Goal: Task Accomplishment & Management: Use online tool/utility

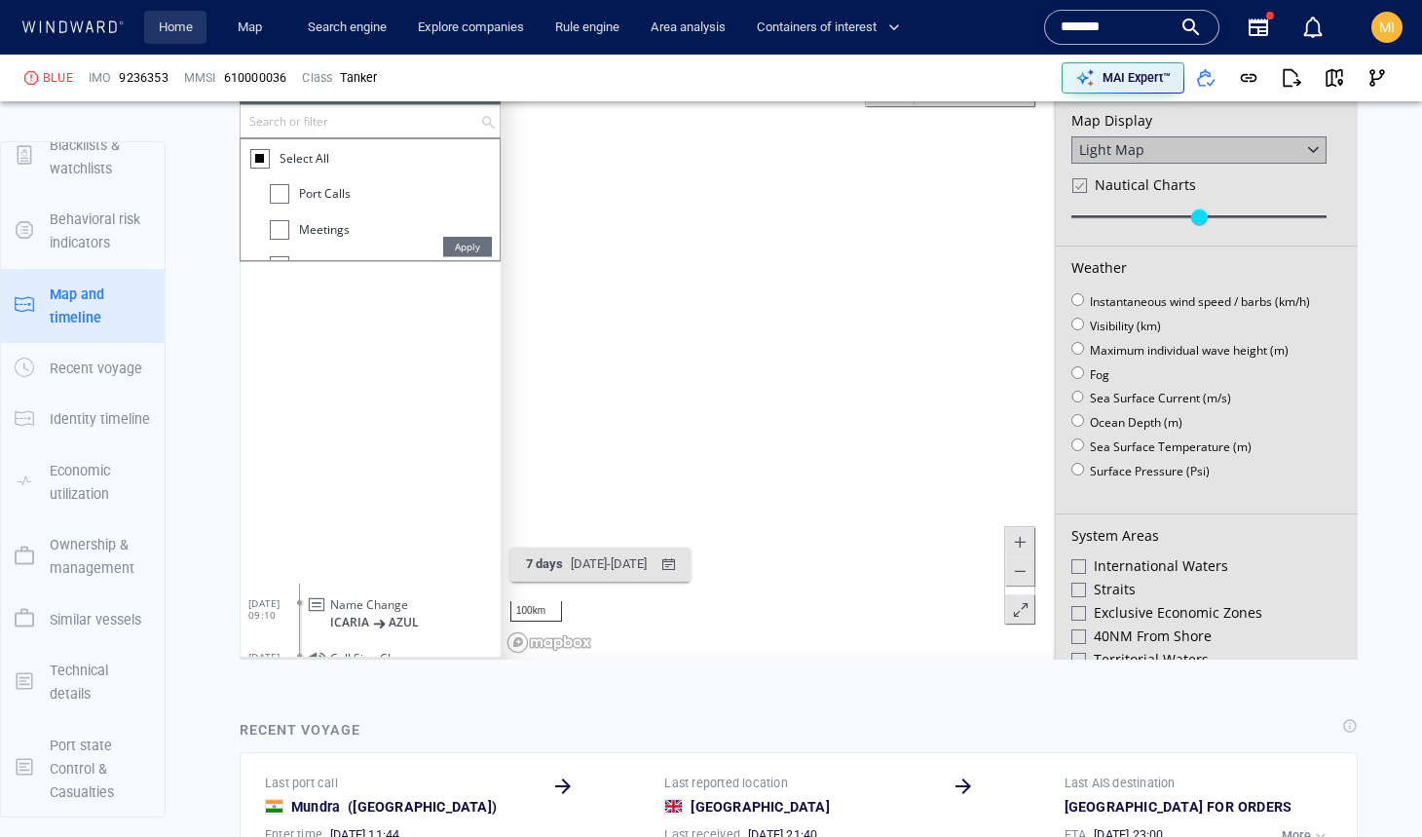
scroll to position [492, 0]
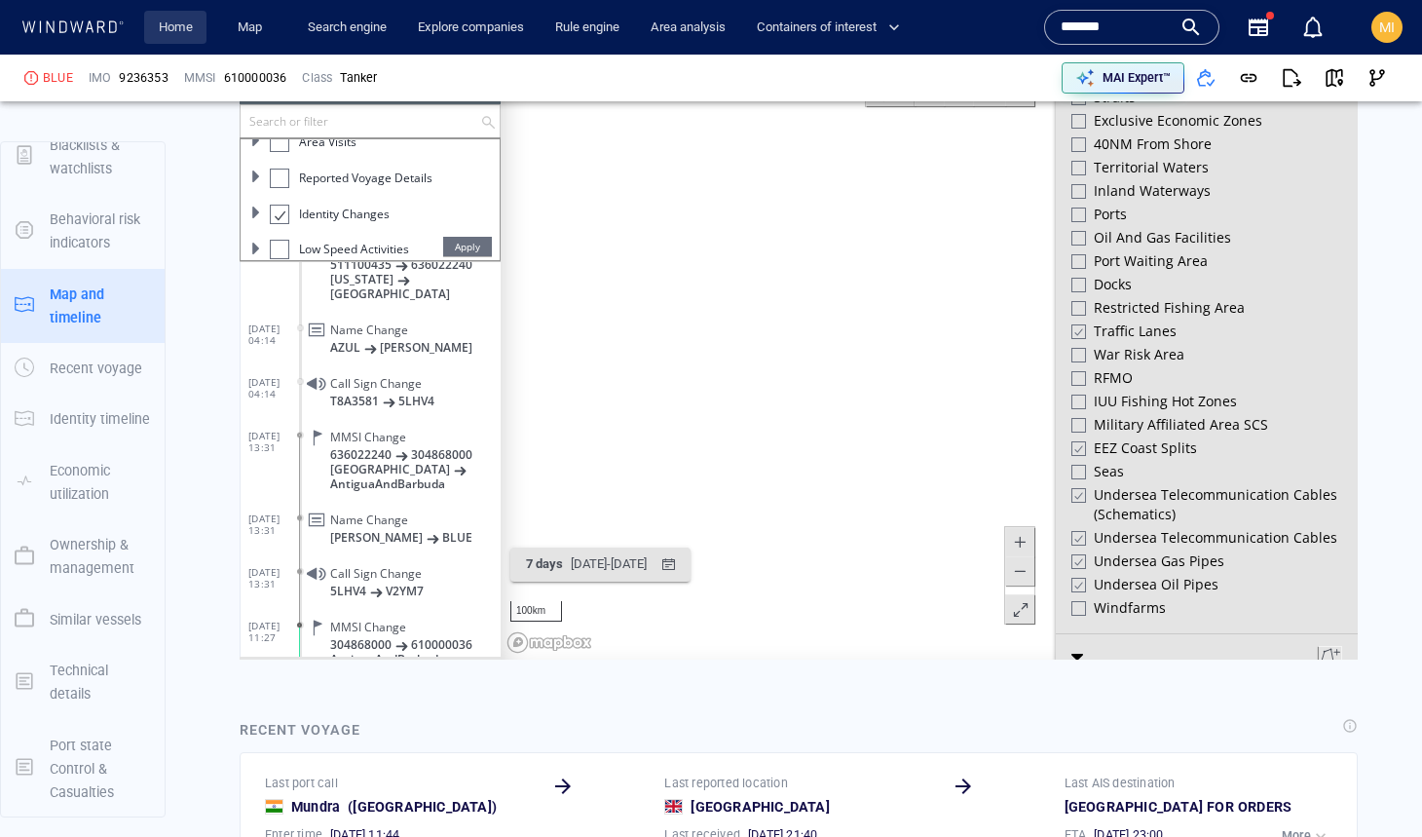
click at [179, 25] on link "Home" at bounding box center [176, 28] width 50 height 34
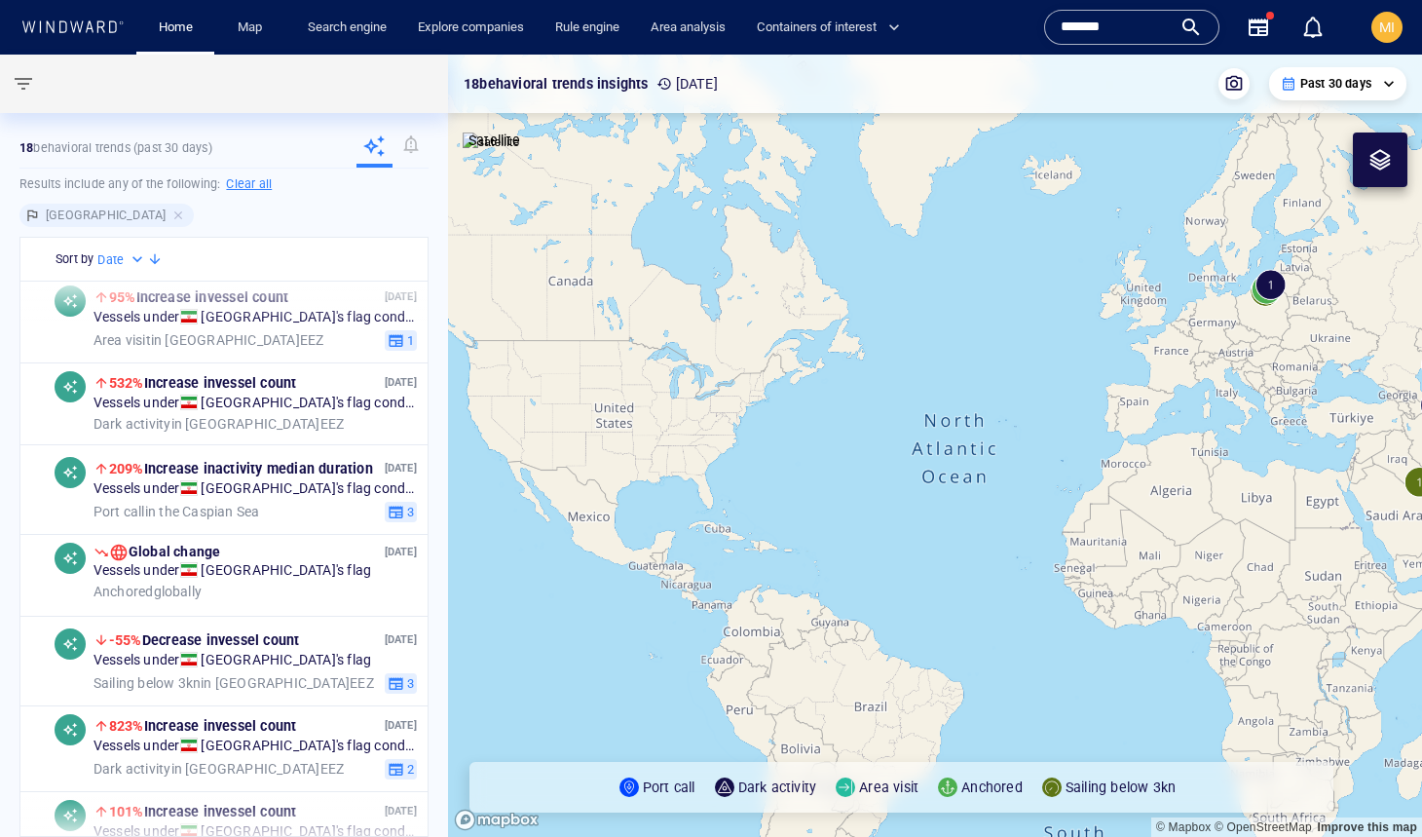
scroll to position [716, 0]
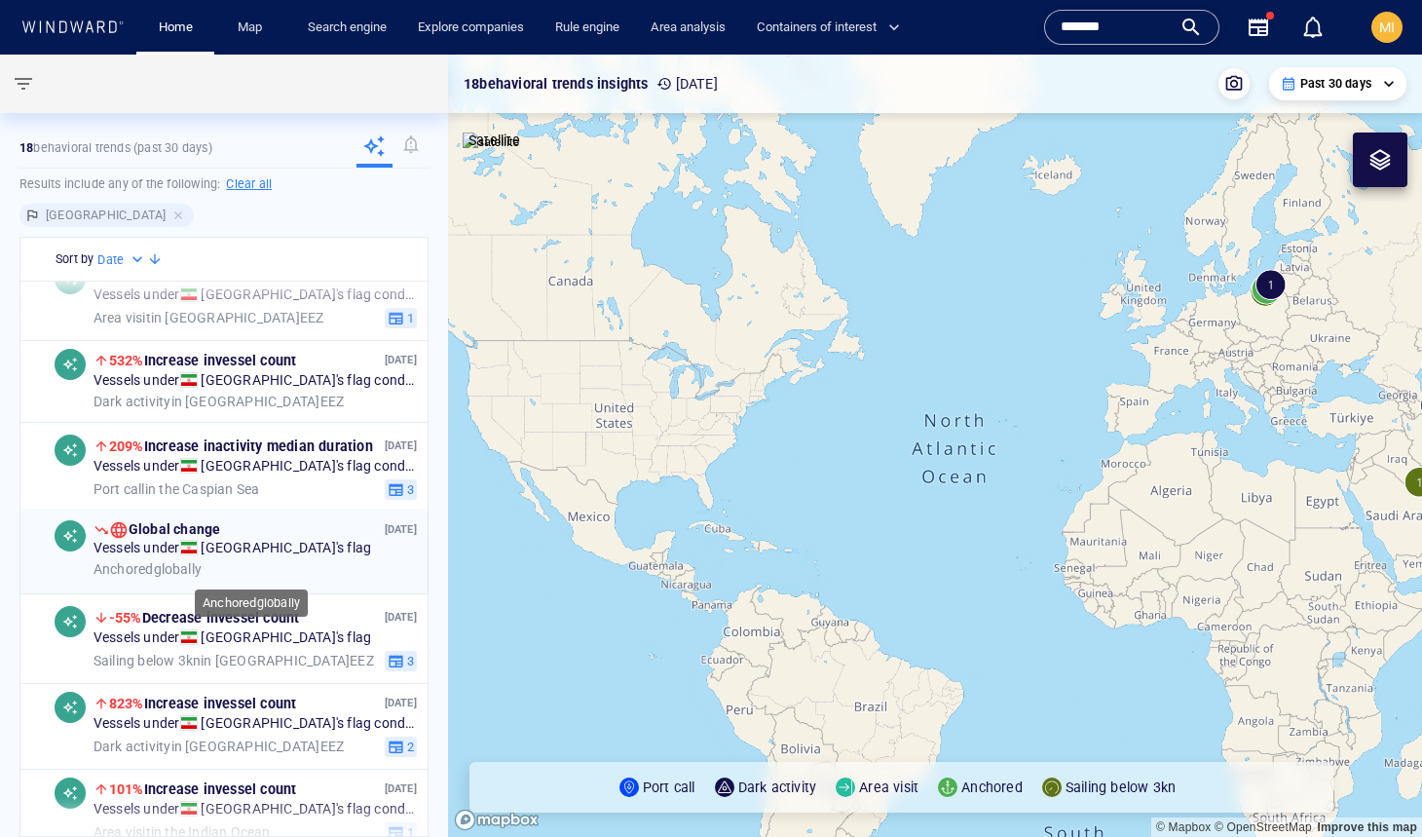
click at [304, 563] on div "Anchored globally" at bounding box center [255, 570] width 323 height 18
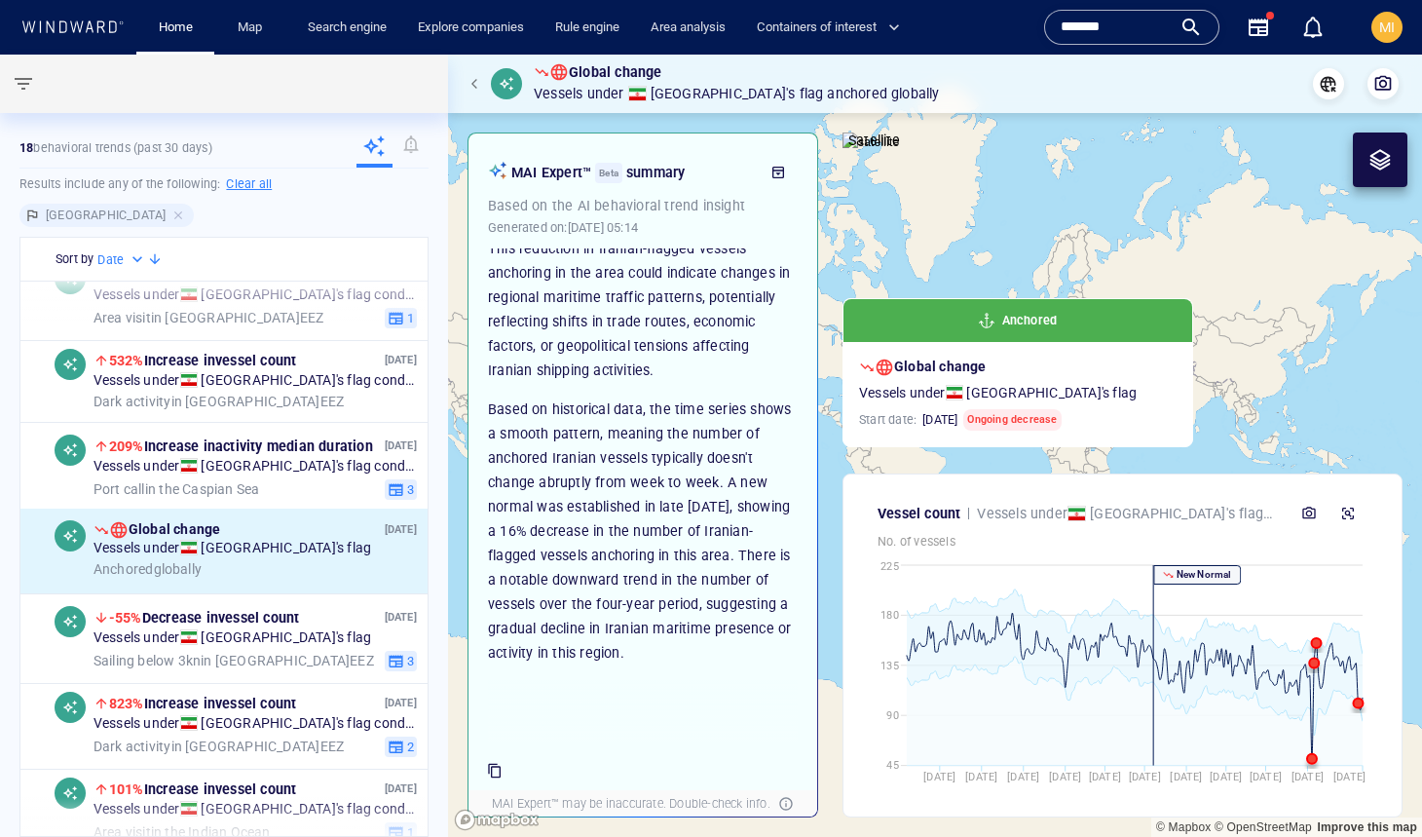
scroll to position [209, 0]
click at [210, 710] on span "823% Increase in vessel count" at bounding box center [202, 703] width 187 height 23
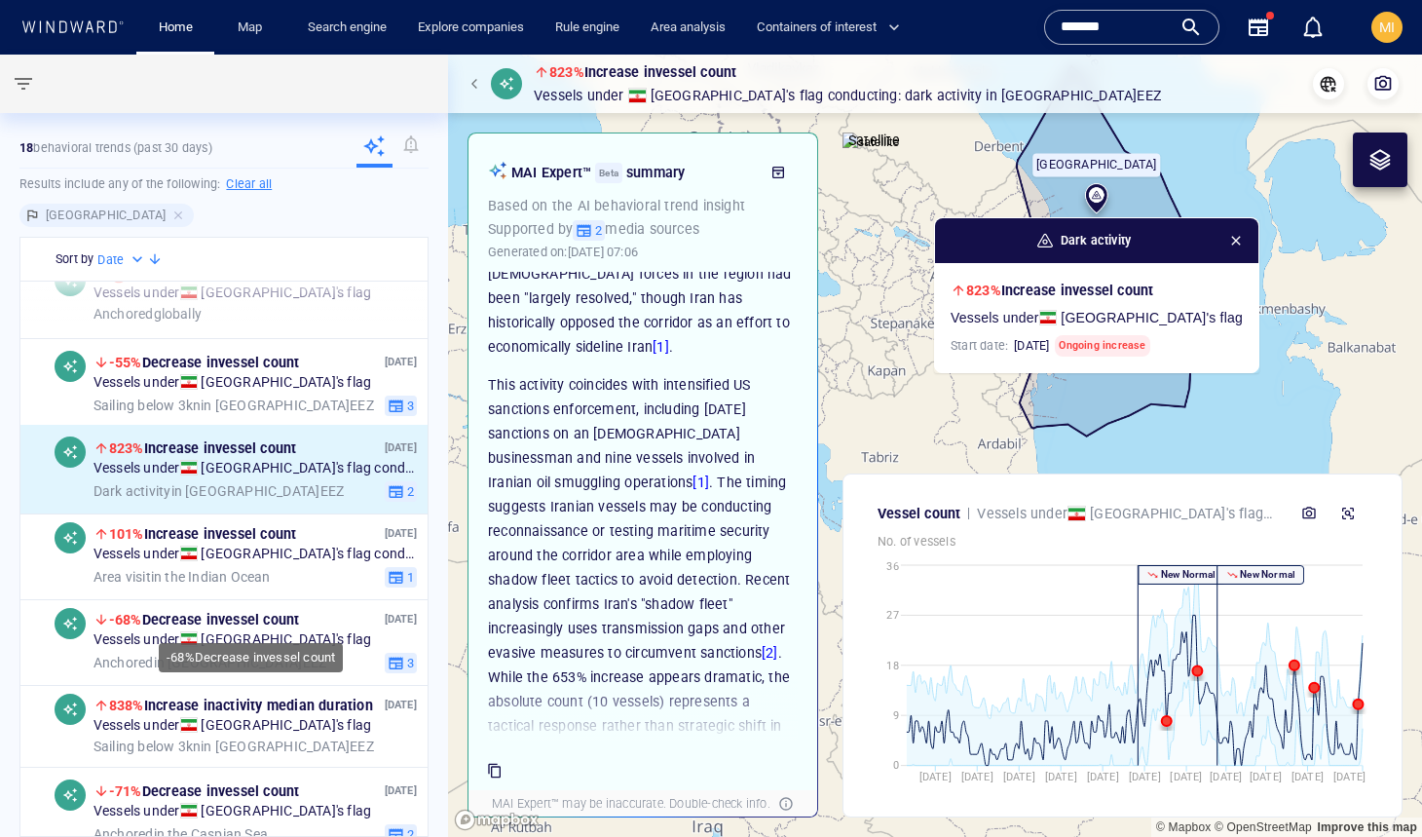
scroll to position [991, 0]
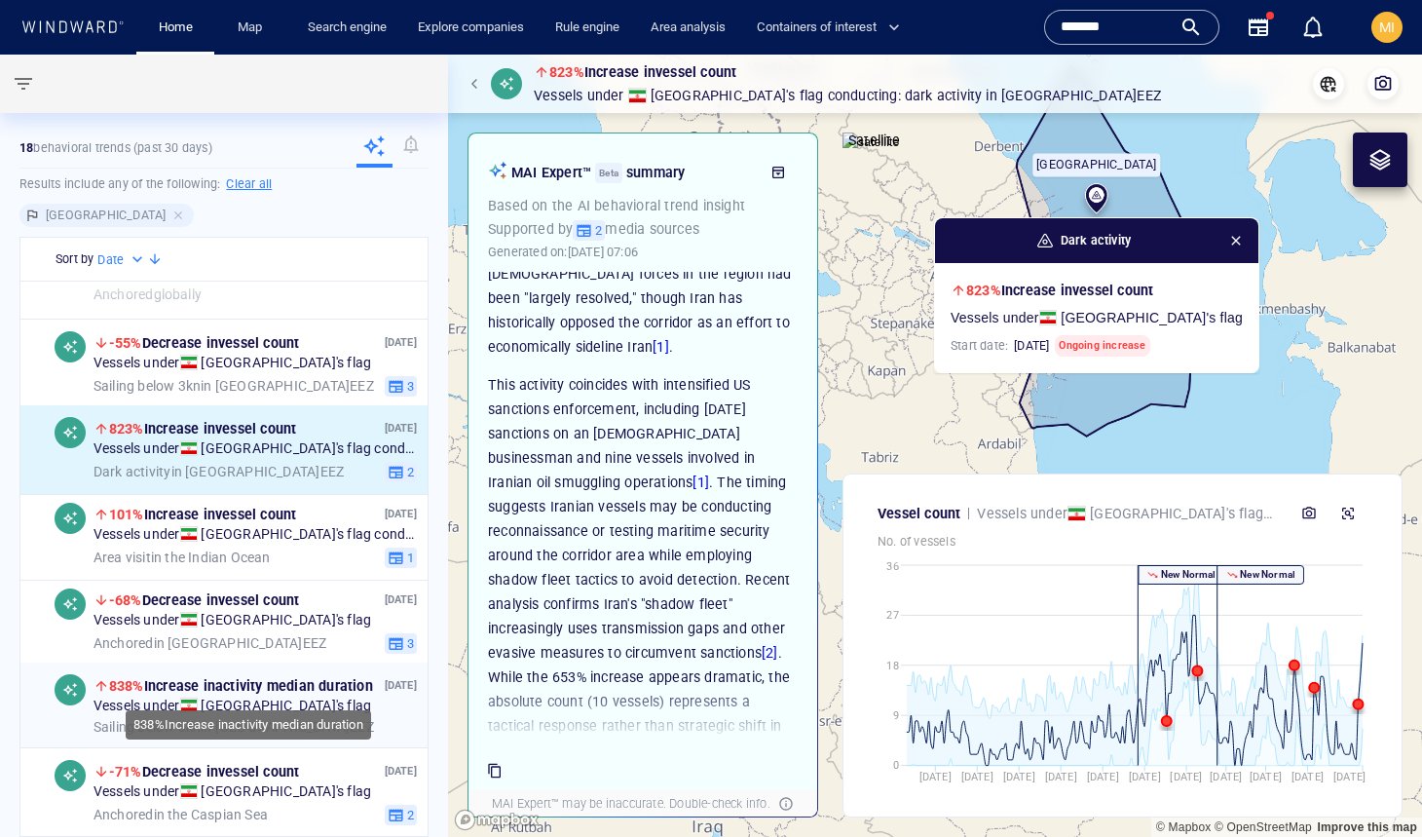
click at [254, 690] on span "838% Increase in activity median duration" at bounding box center [241, 686] width 264 height 16
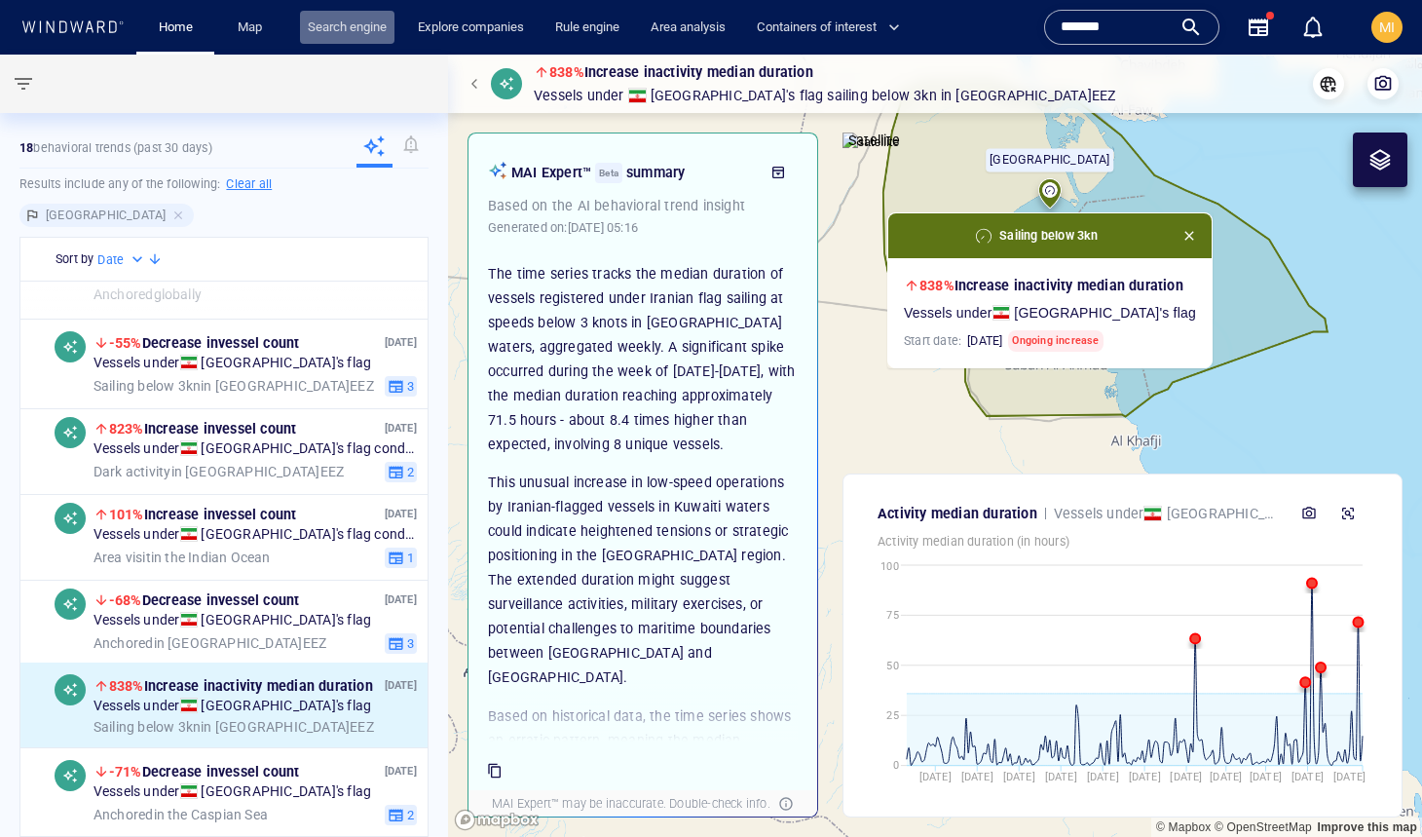
click at [345, 31] on link "Search engine" at bounding box center [347, 28] width 94 height 34
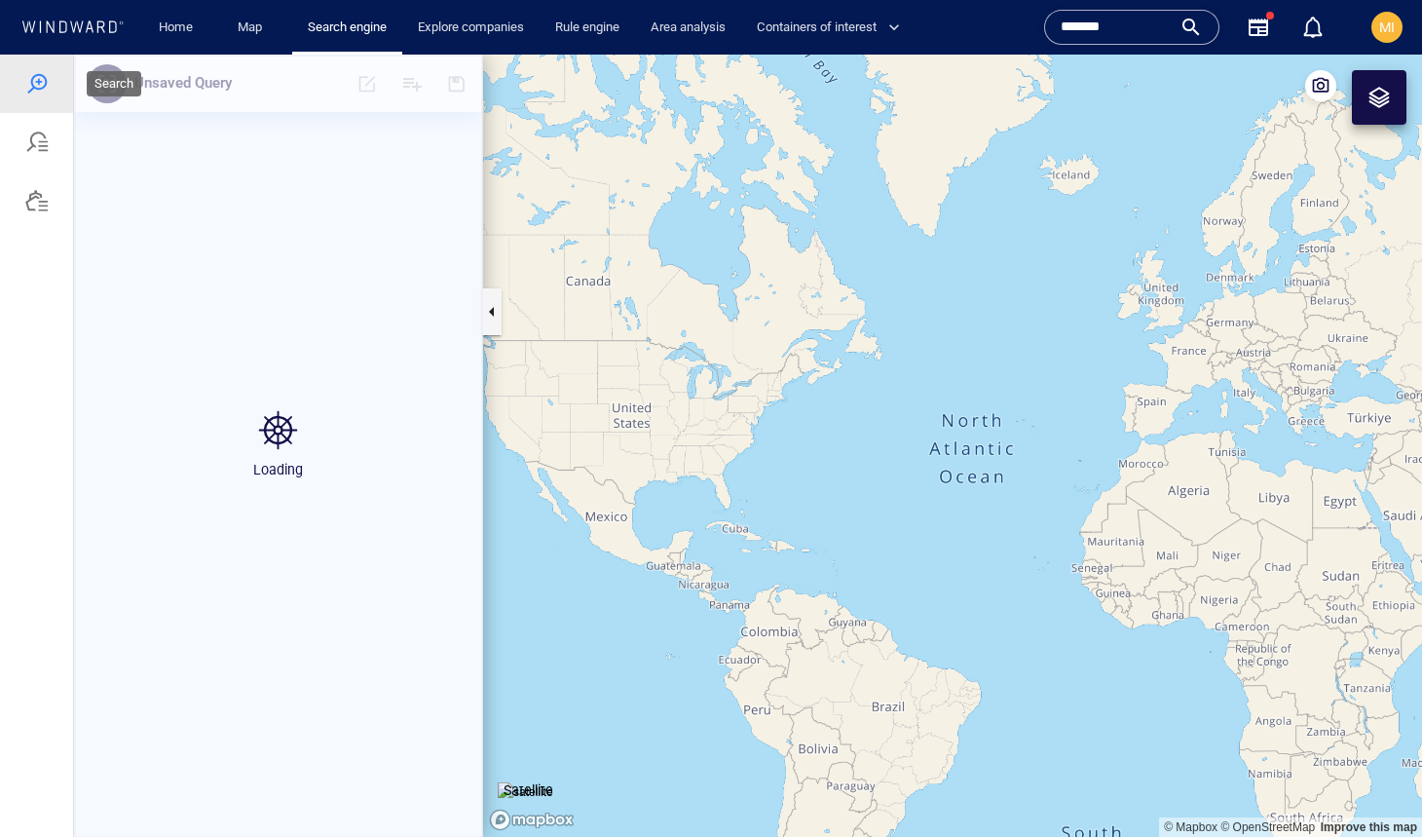
click at [34, 87] on div at bounding box center [36, 83] width 23 height 23
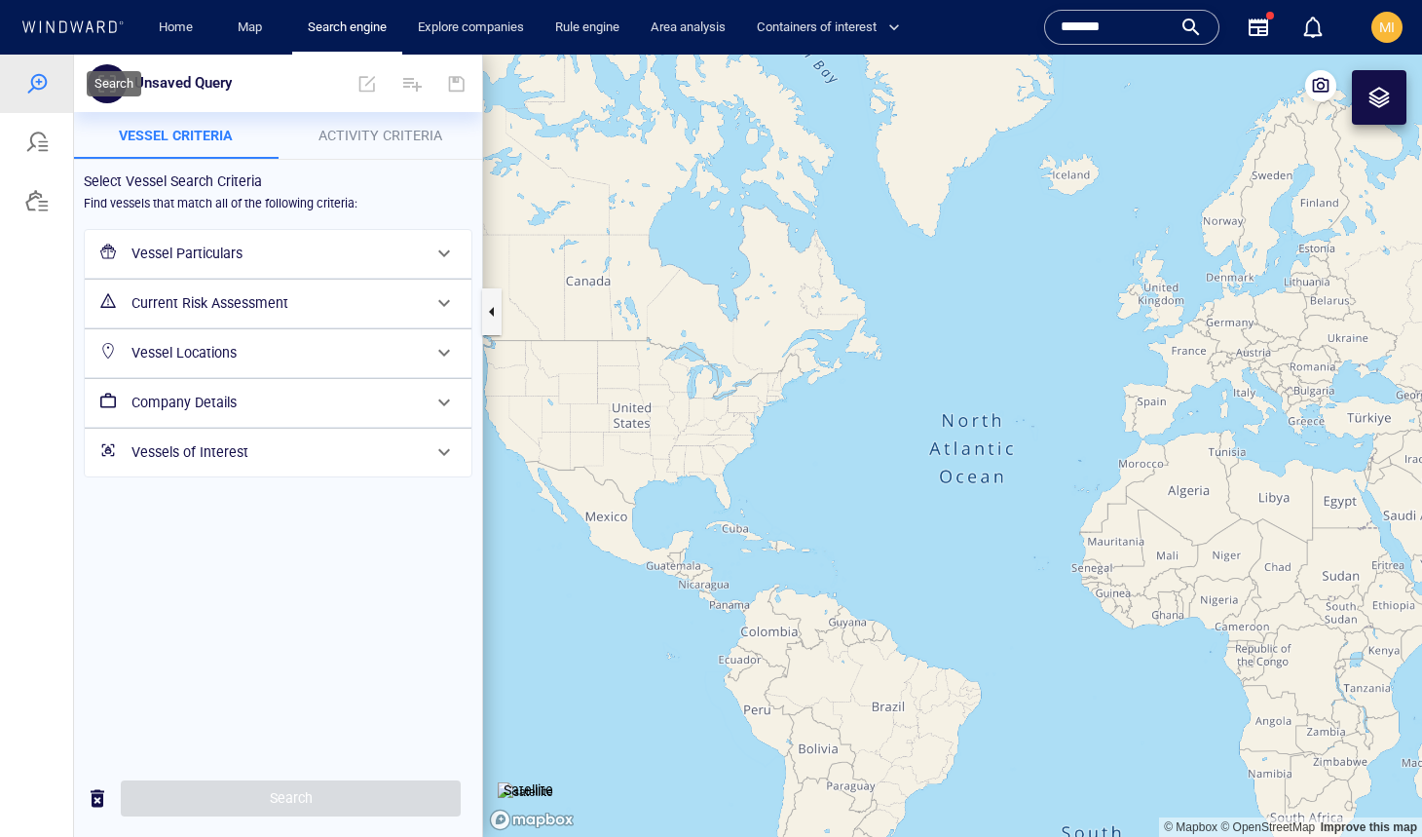
click at [37, 89] on div at bounding box center [36, 83] width 23 height 23
click at [36, 206] on div at bounding box center [36, 200] width 23 height 23
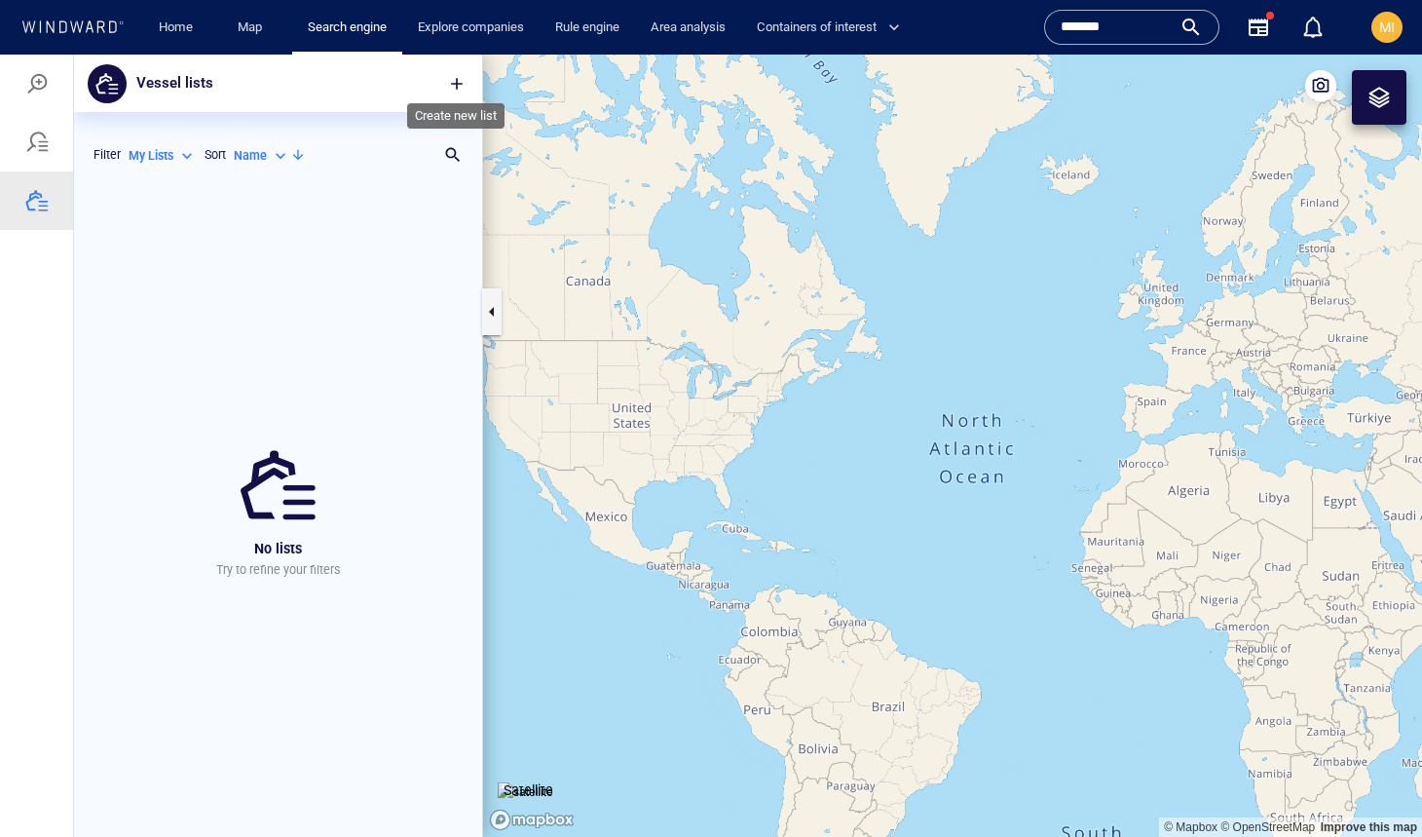
click at [455, 83] on span "button" at bounding box center [456, 83] width 19 height 19
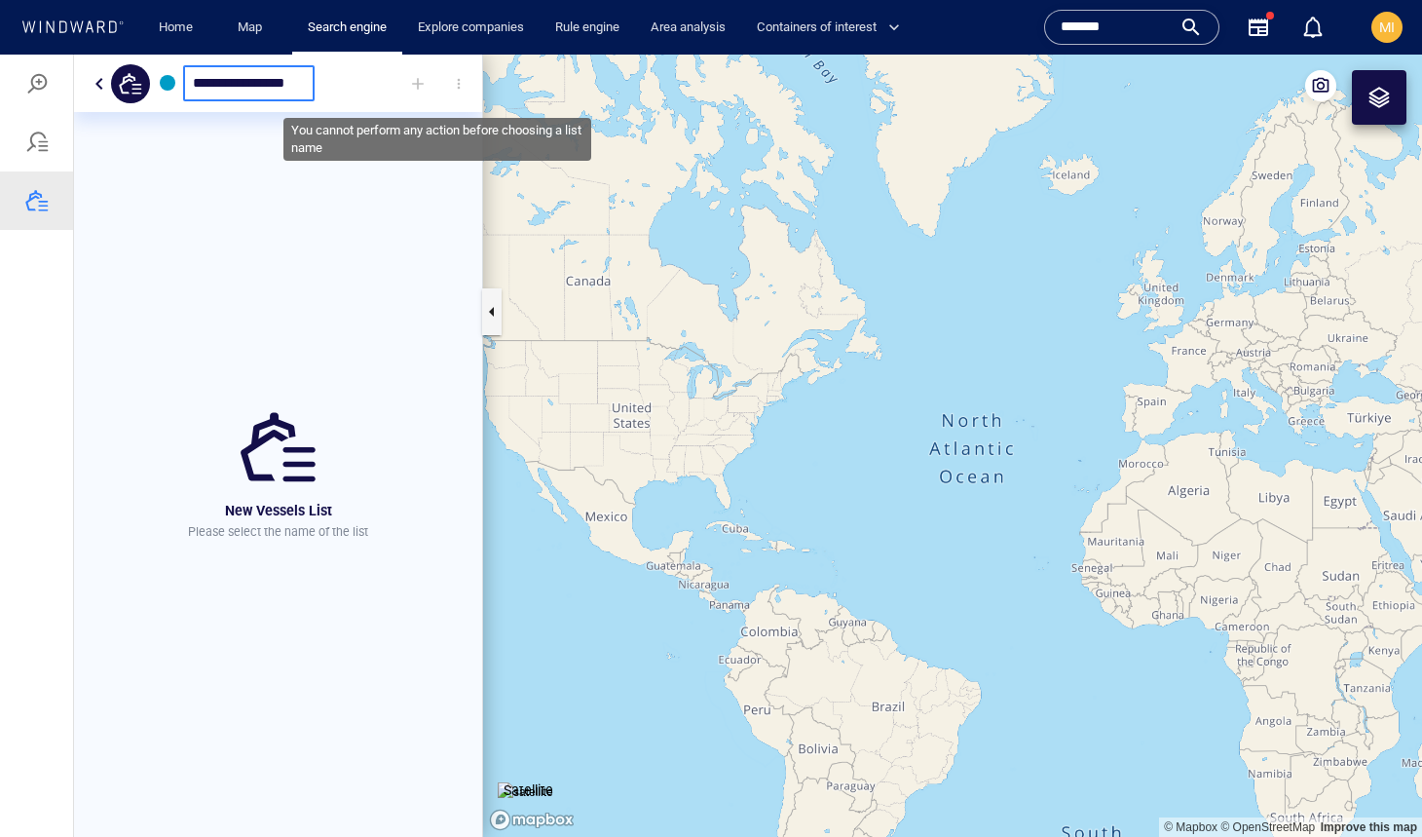
type input "**********"
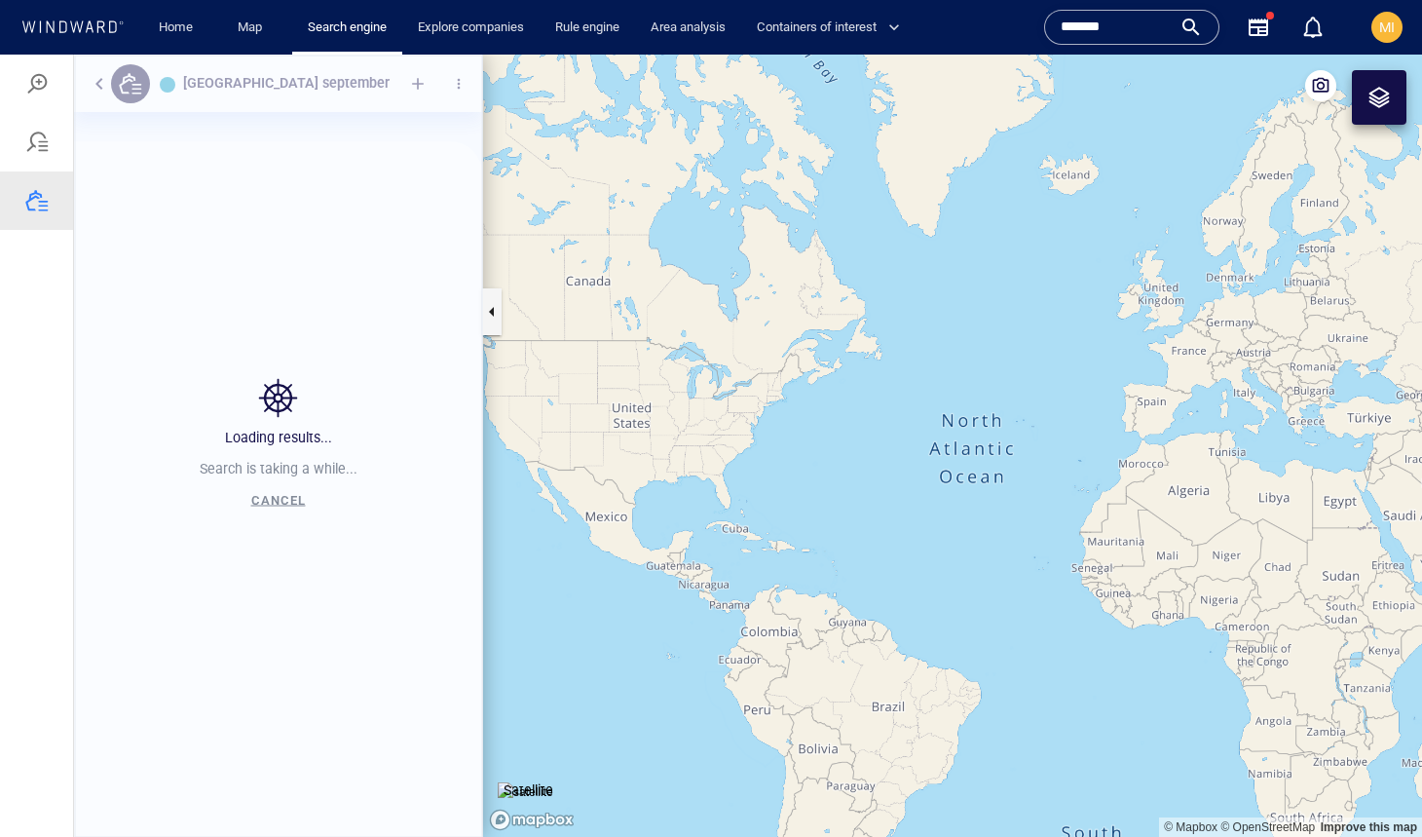
scroll to position [649, 408]
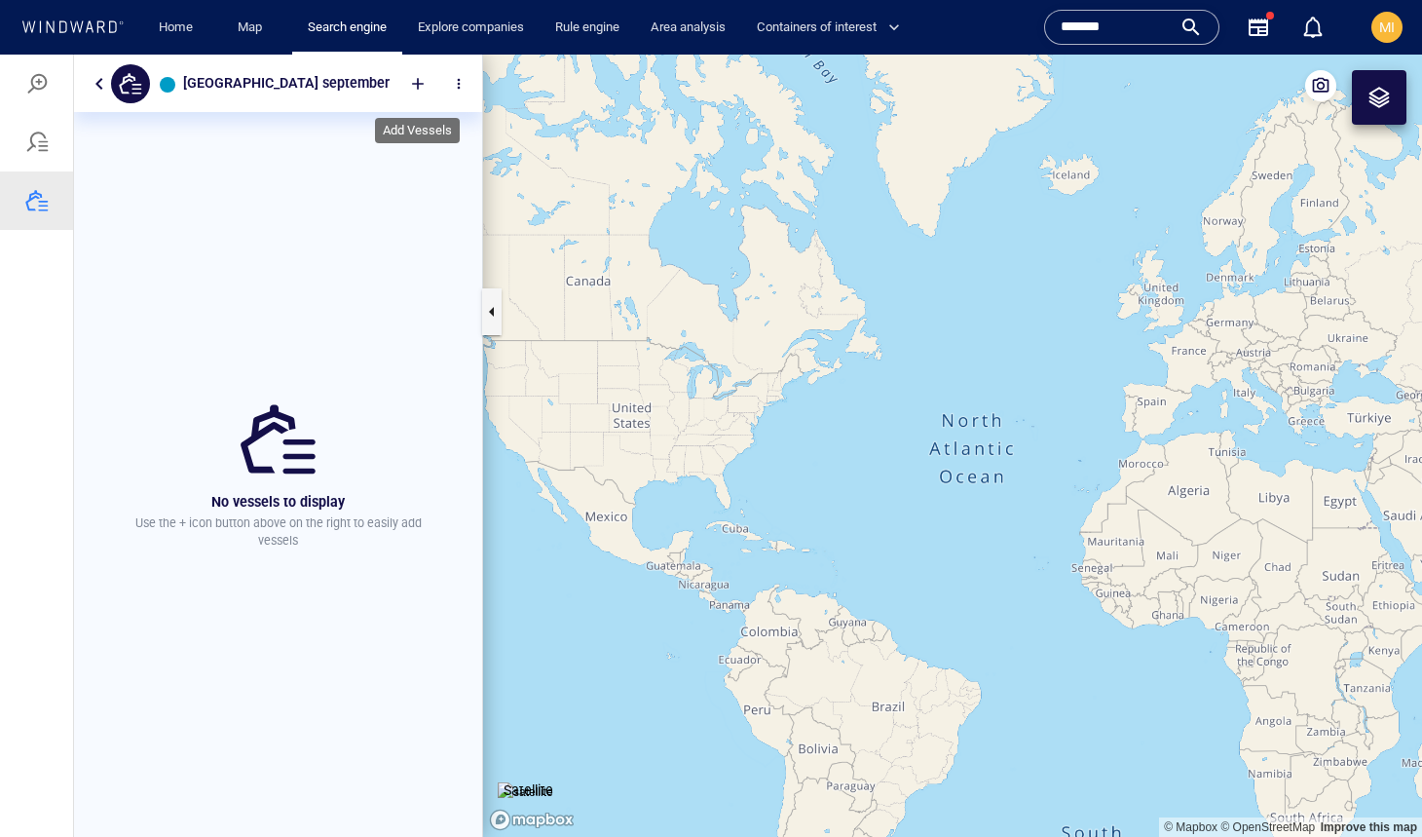
click at [418, 83] on div at bounding box center [417, 83] width 43 height 43
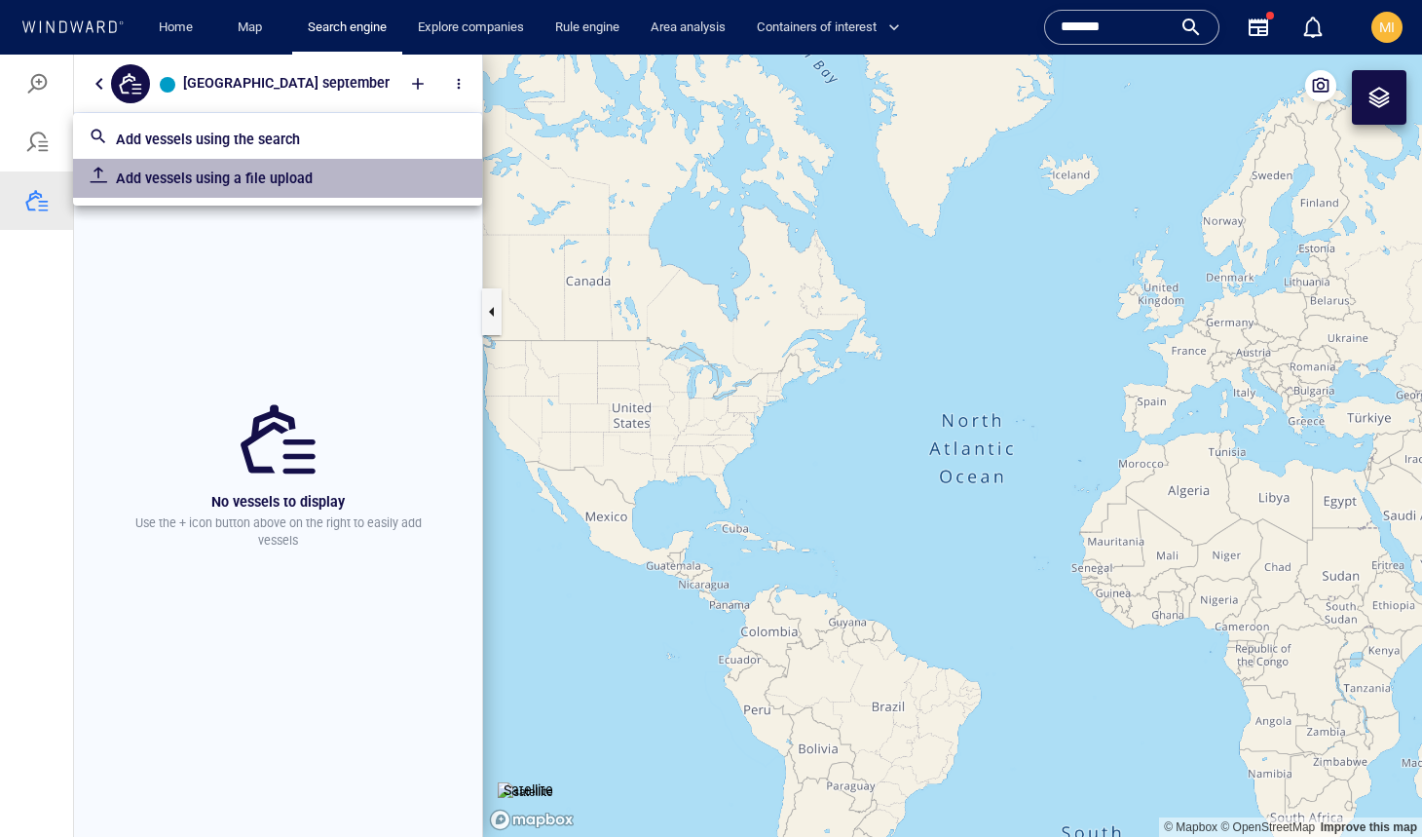
click at [263, 177] on p "Add vessels using a file upload" at bounding box center [291, 178] width 351 height 23
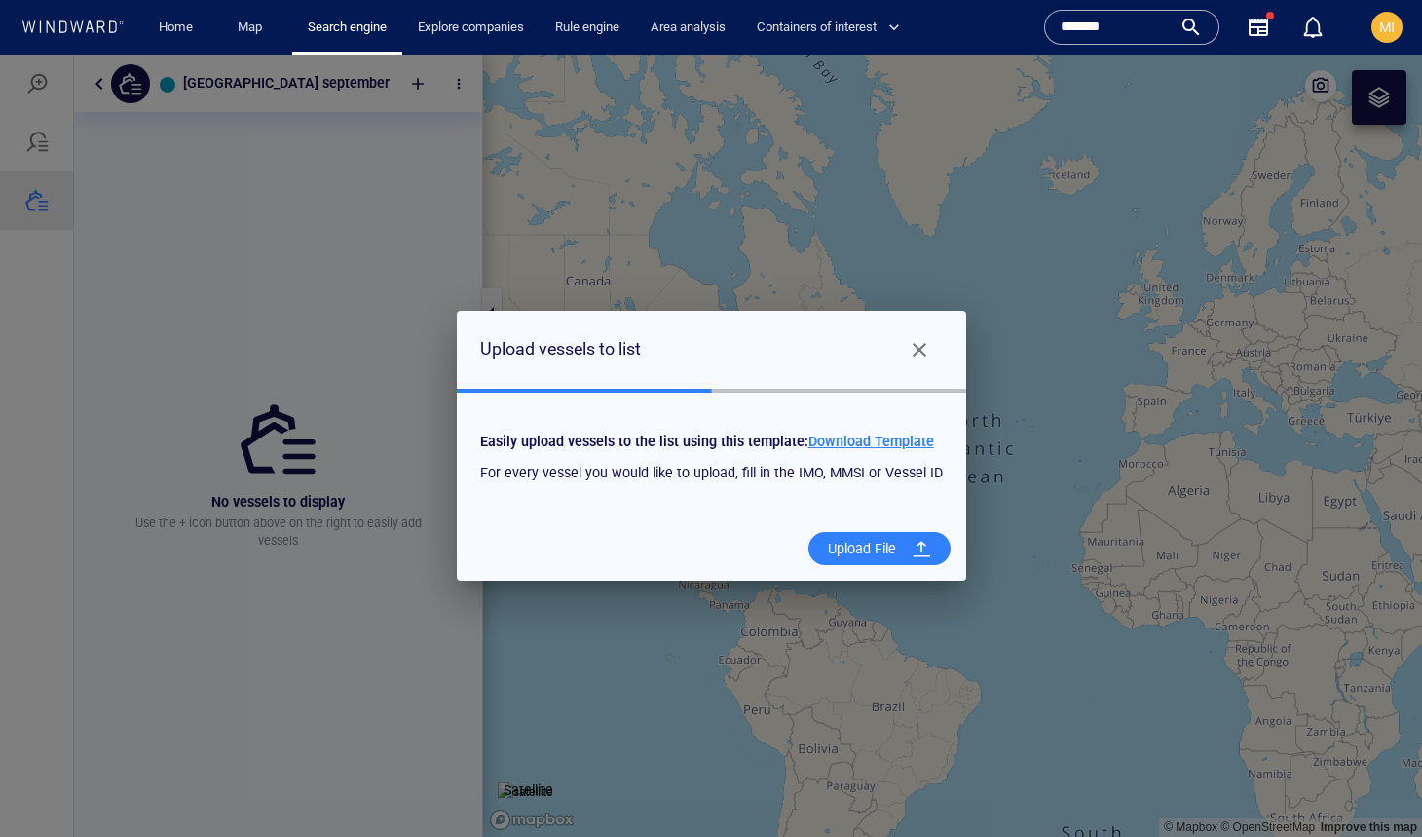
click at [860, 441] on span "Download Template" at bounding box center [871, 441] width 126 height 16
click at [869, 553] on div "Upload File" at bounding box center [862, 549] width 84 height 40
click at [0, 55] on input "Upload File" at bounding box center [0, 55] width 0 height 0
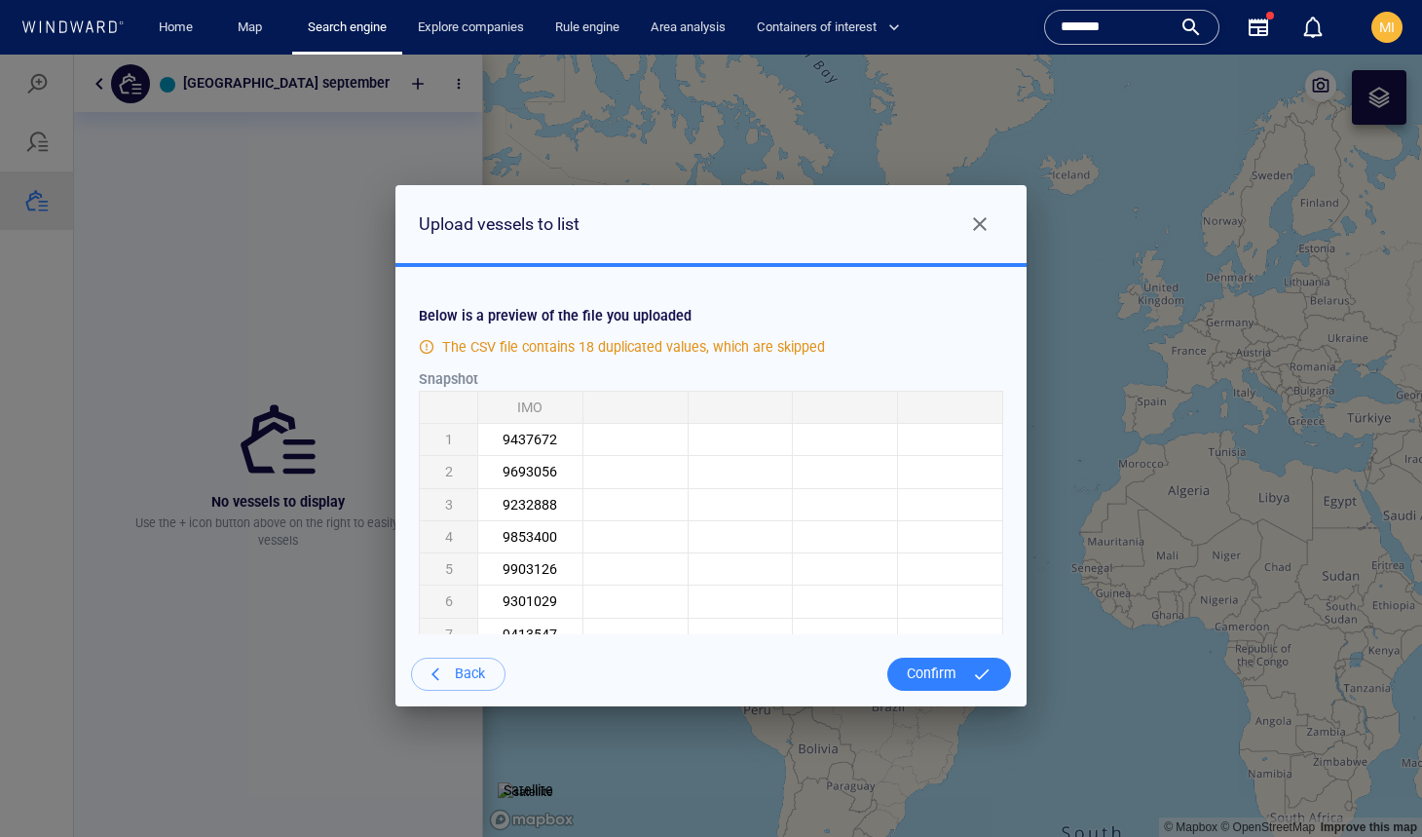
click at [944, 673] on div "Confirm" at bounding box center [931, 674] width 65 height 40
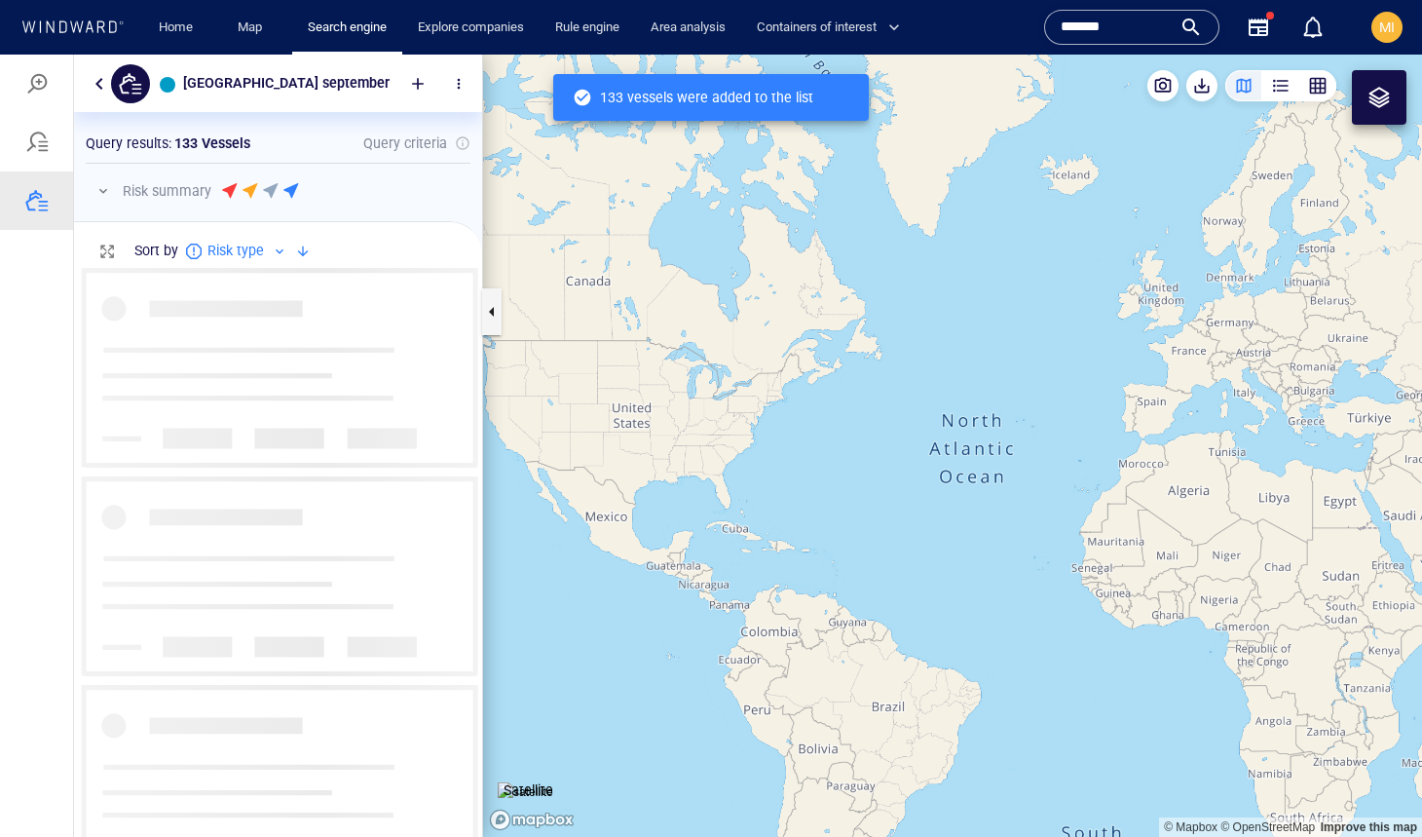
scroll to position [568, 408]
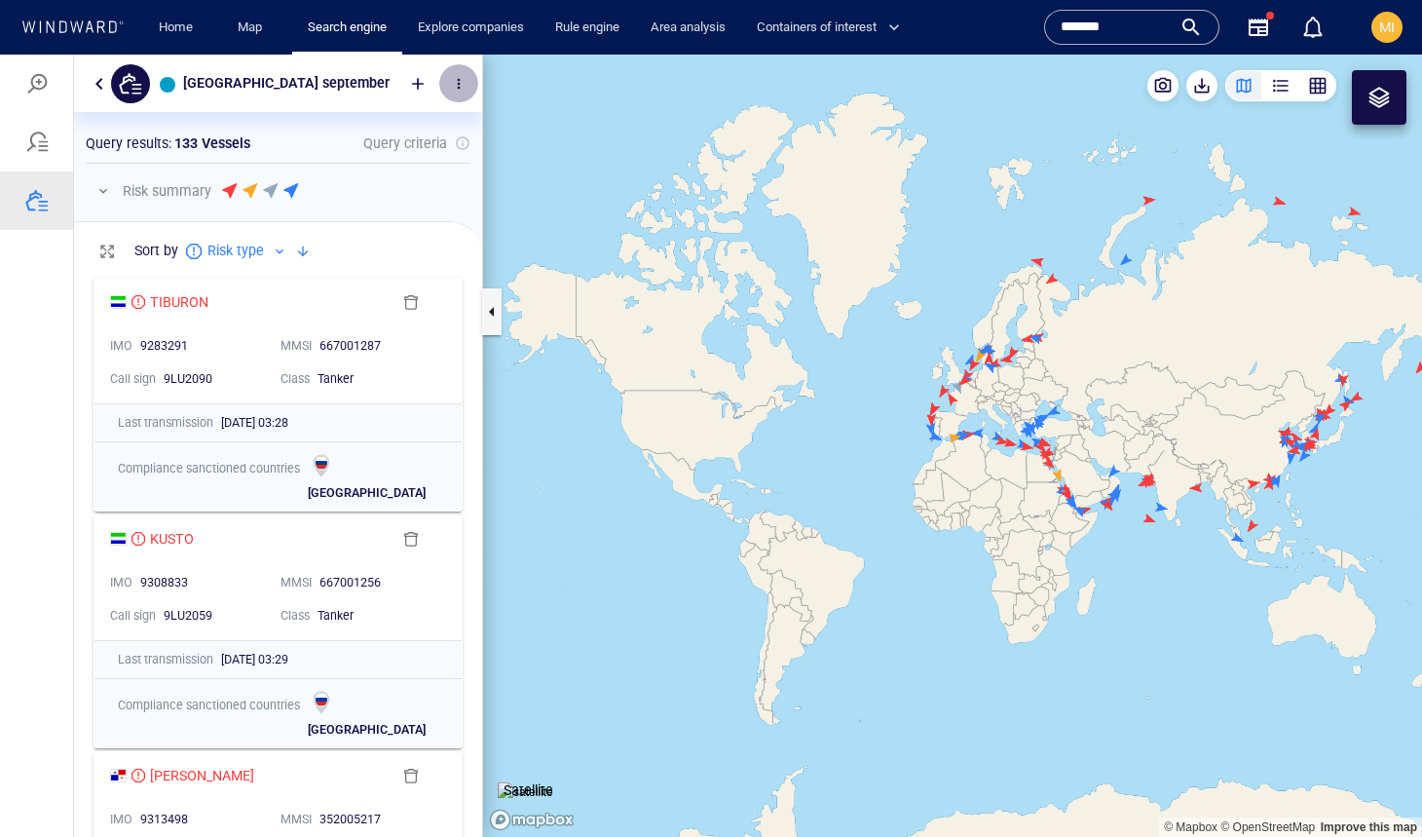
click at [456, 82] on span "button" at bounding box center [459, 84] width 16 height 16
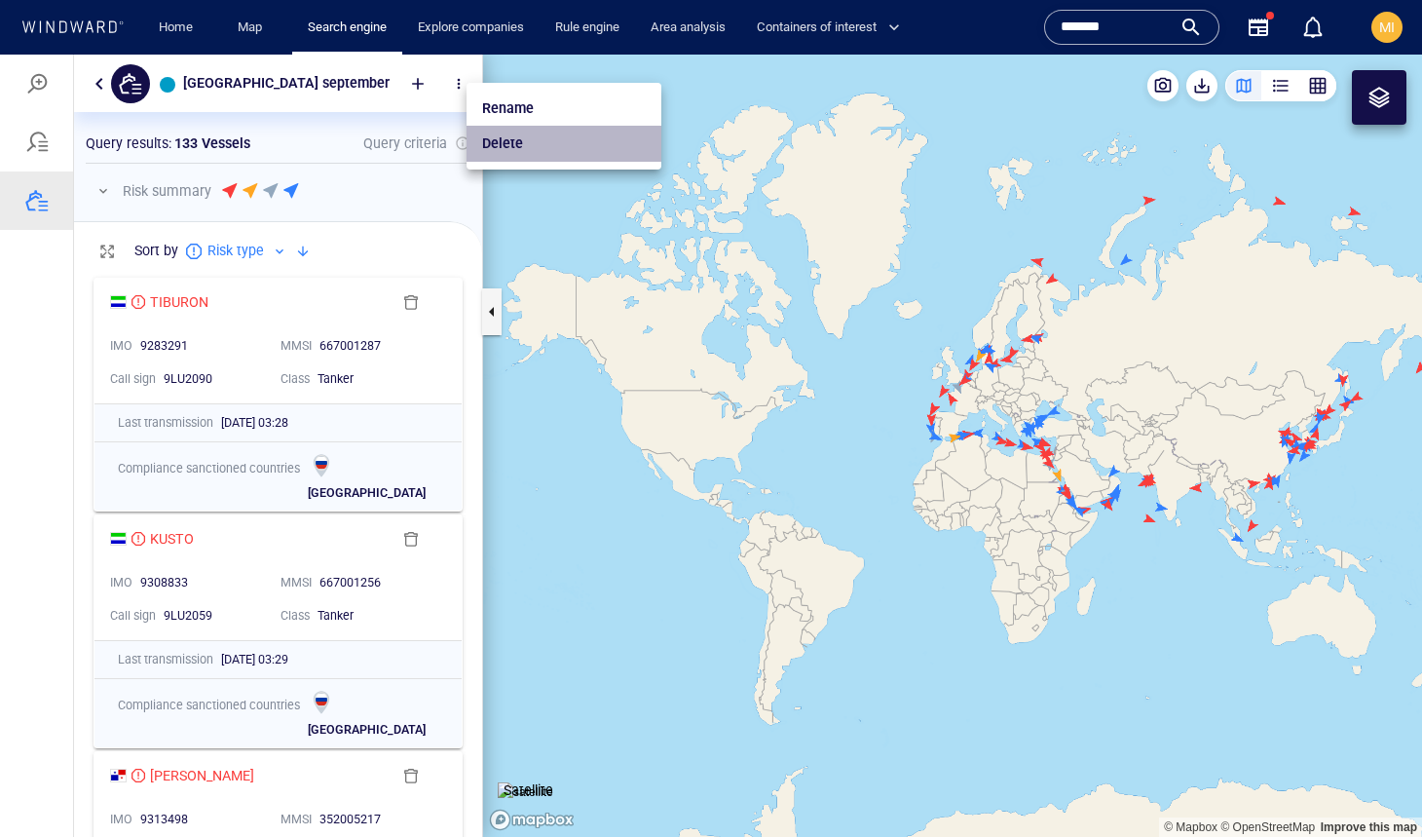
click at [505, 138] on p "Delete" at bounding box center [502, 142] width 41 height 23
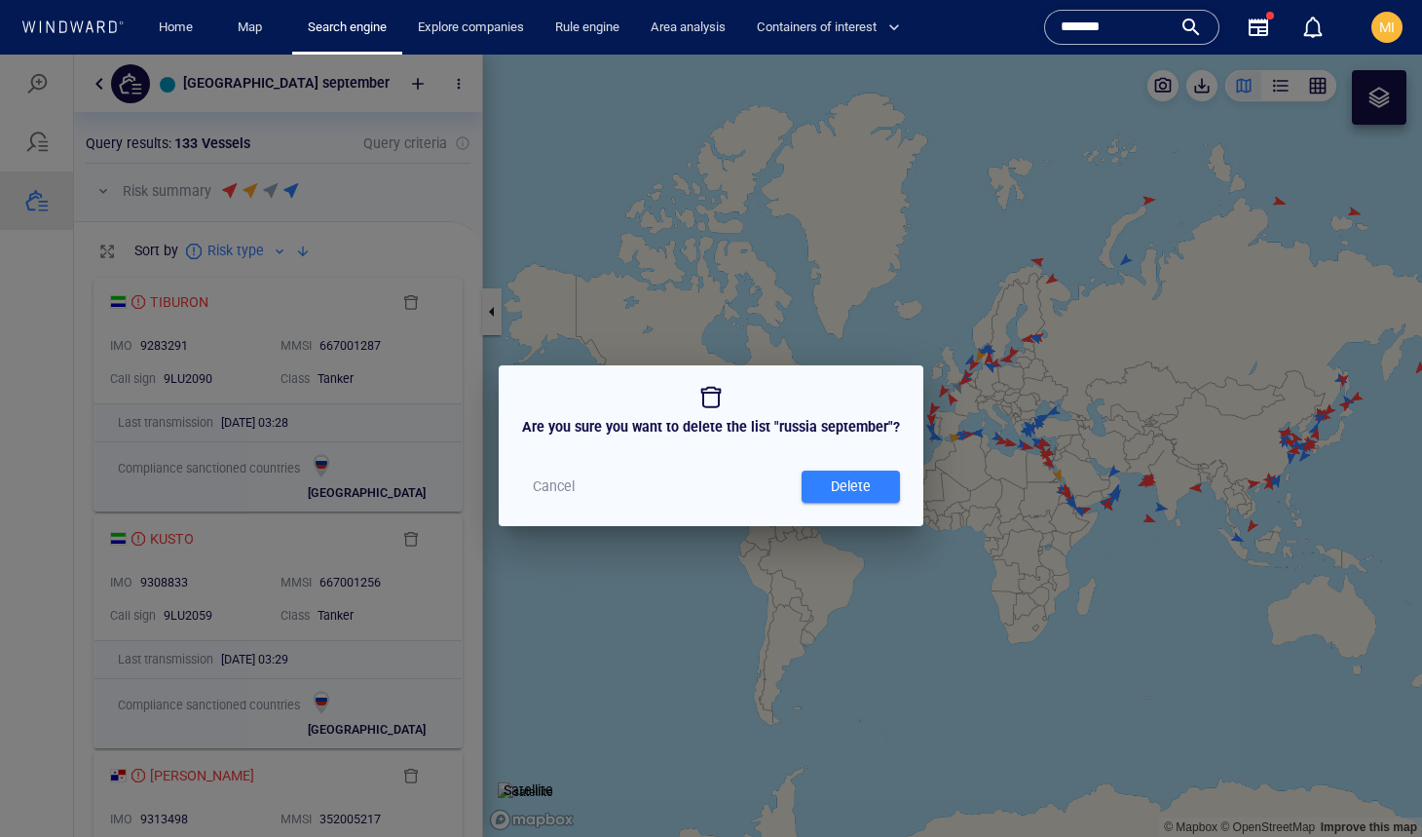
click at [834, 486] on div "Delete" at bounding box center [851, 486] width 48 height 32
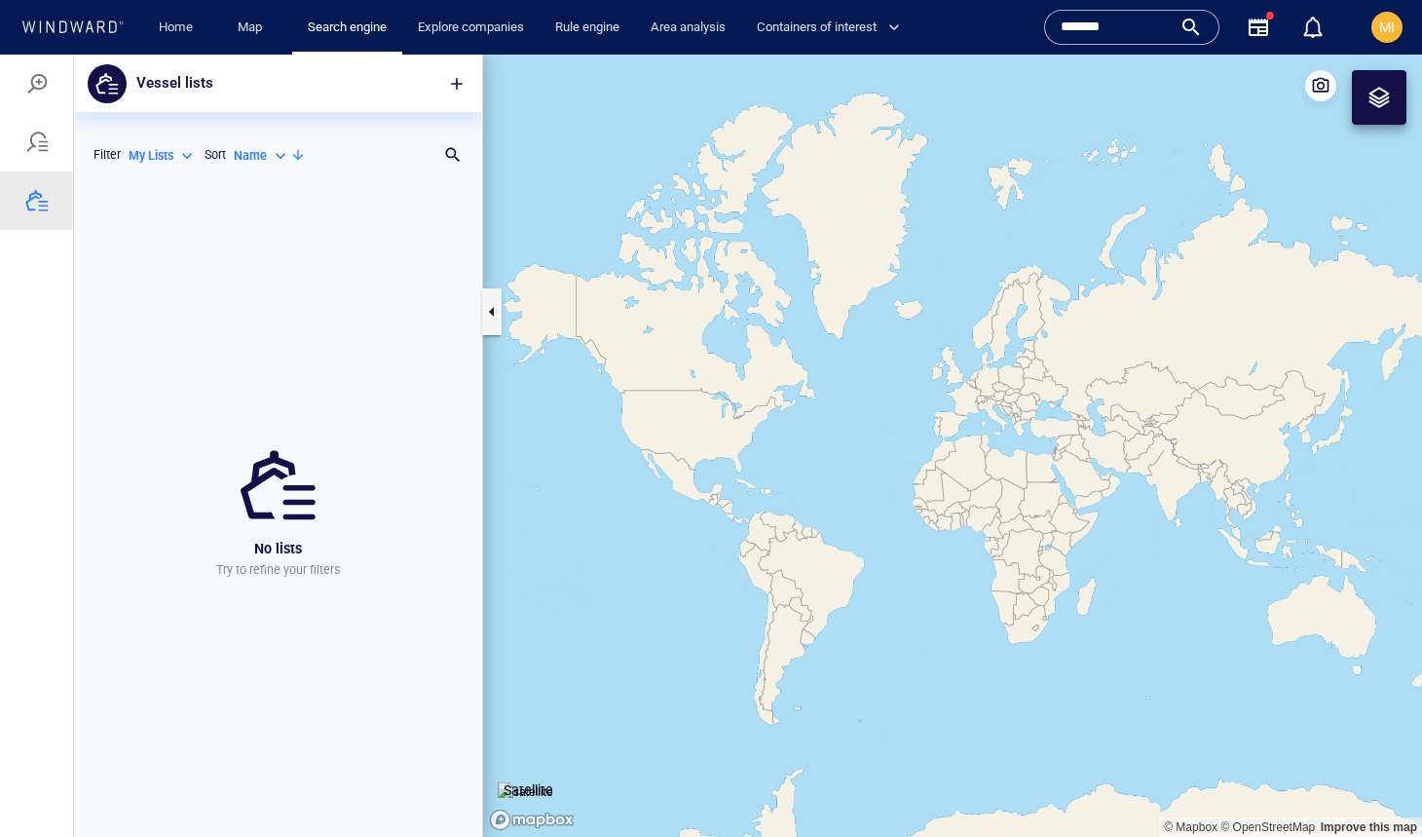
click at [157, 153] on p "My Lists" at bounding box center [151, 156] width 45 height 18
click at [157, 153] on div at bounding box center [711, 446] width 1422 height 782
click at [458, 80] on span "button" at bounding box center [456, 83] width 19 height 19
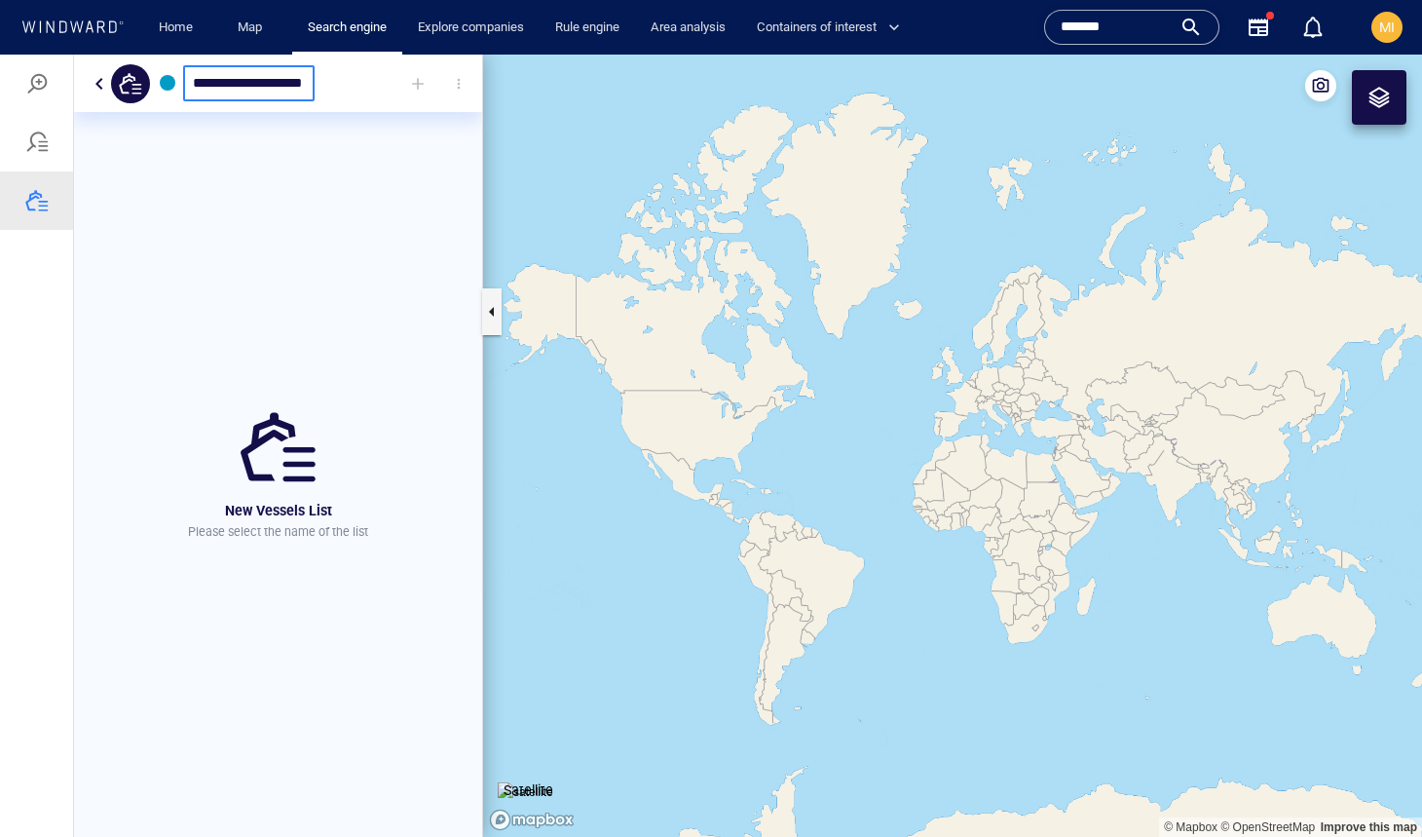
scroll to position [0, 18]
type input "**********"
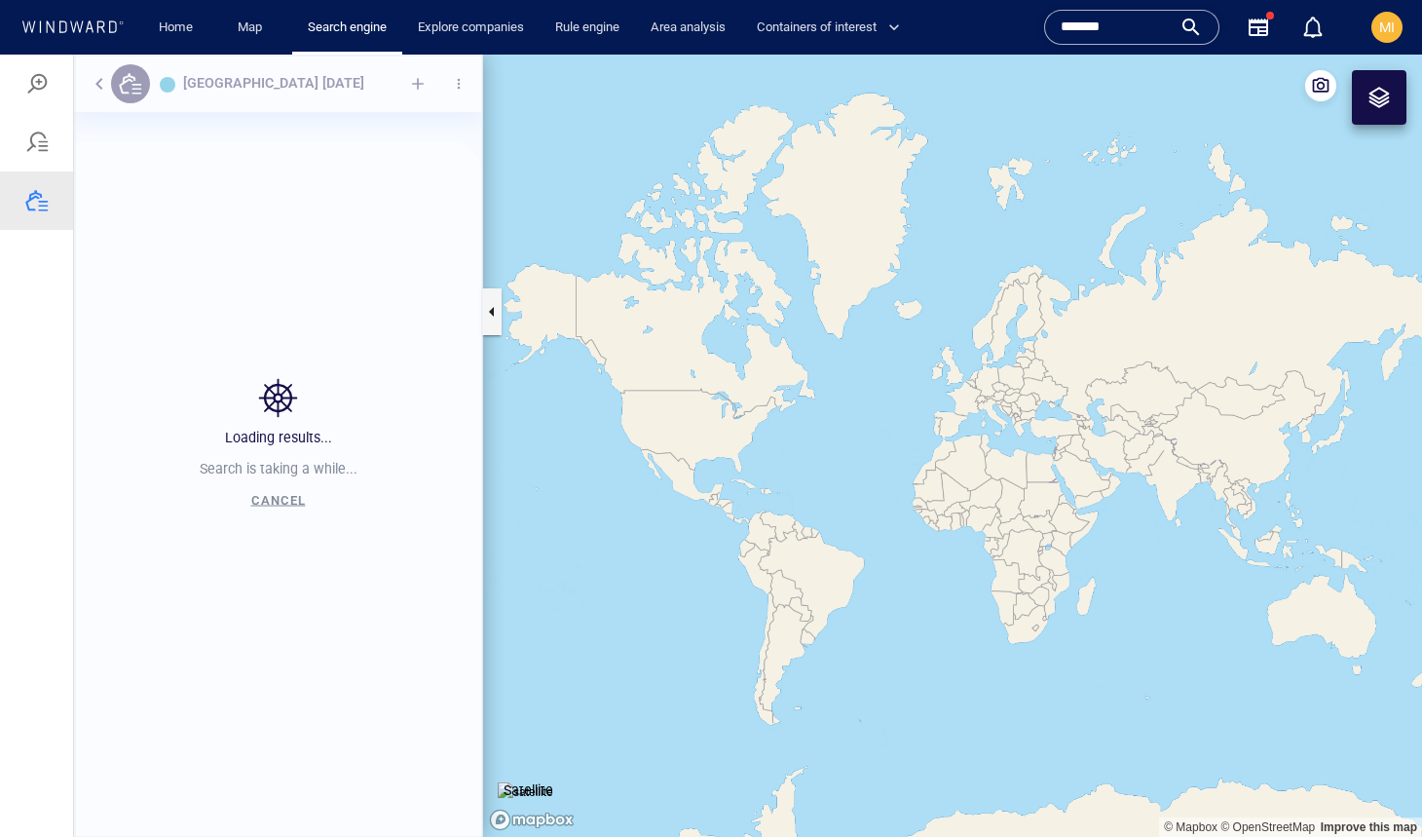
scroll to position [649, 408]
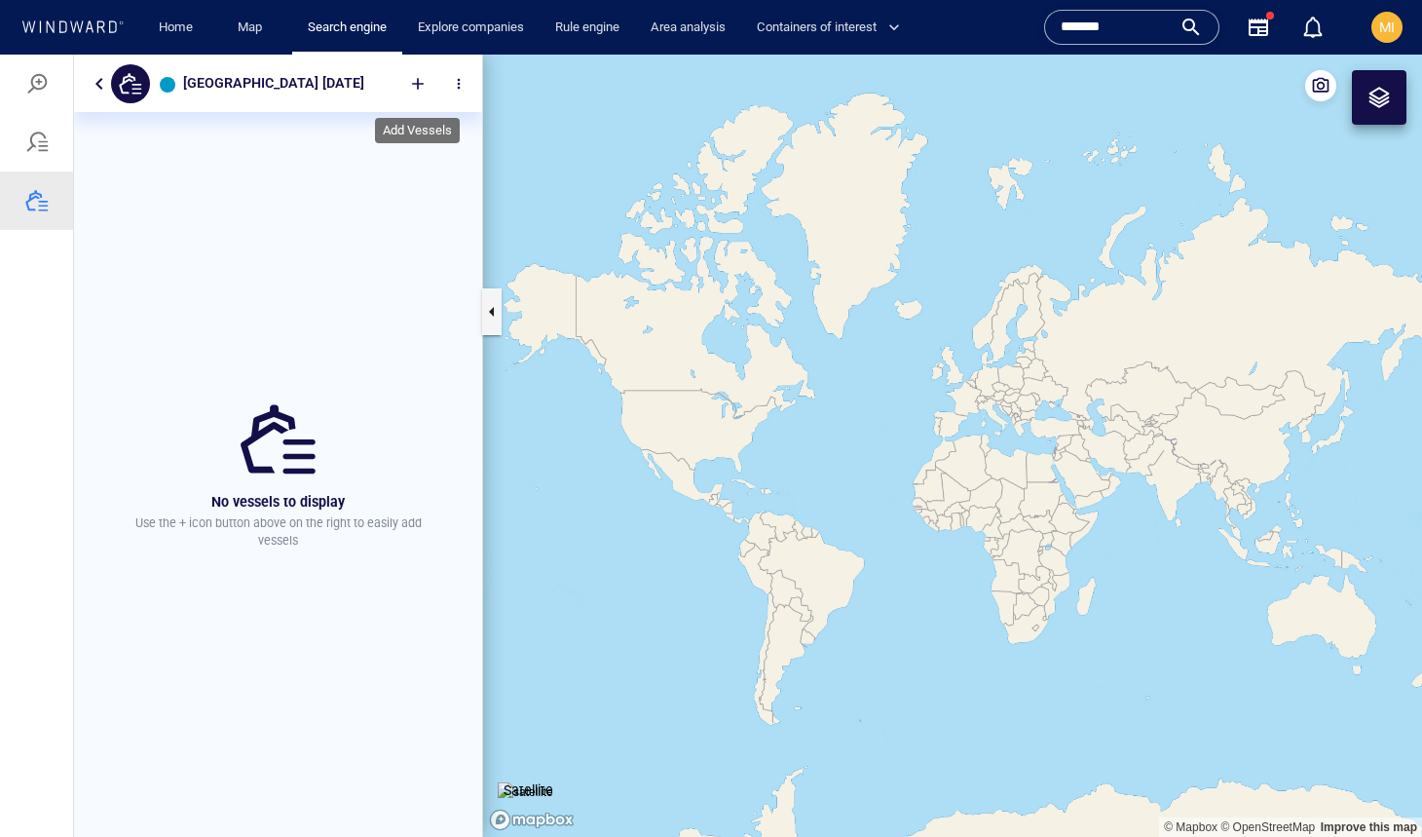
click at [418, 76] on div at bounding box center [417, 83] width 43 height 43
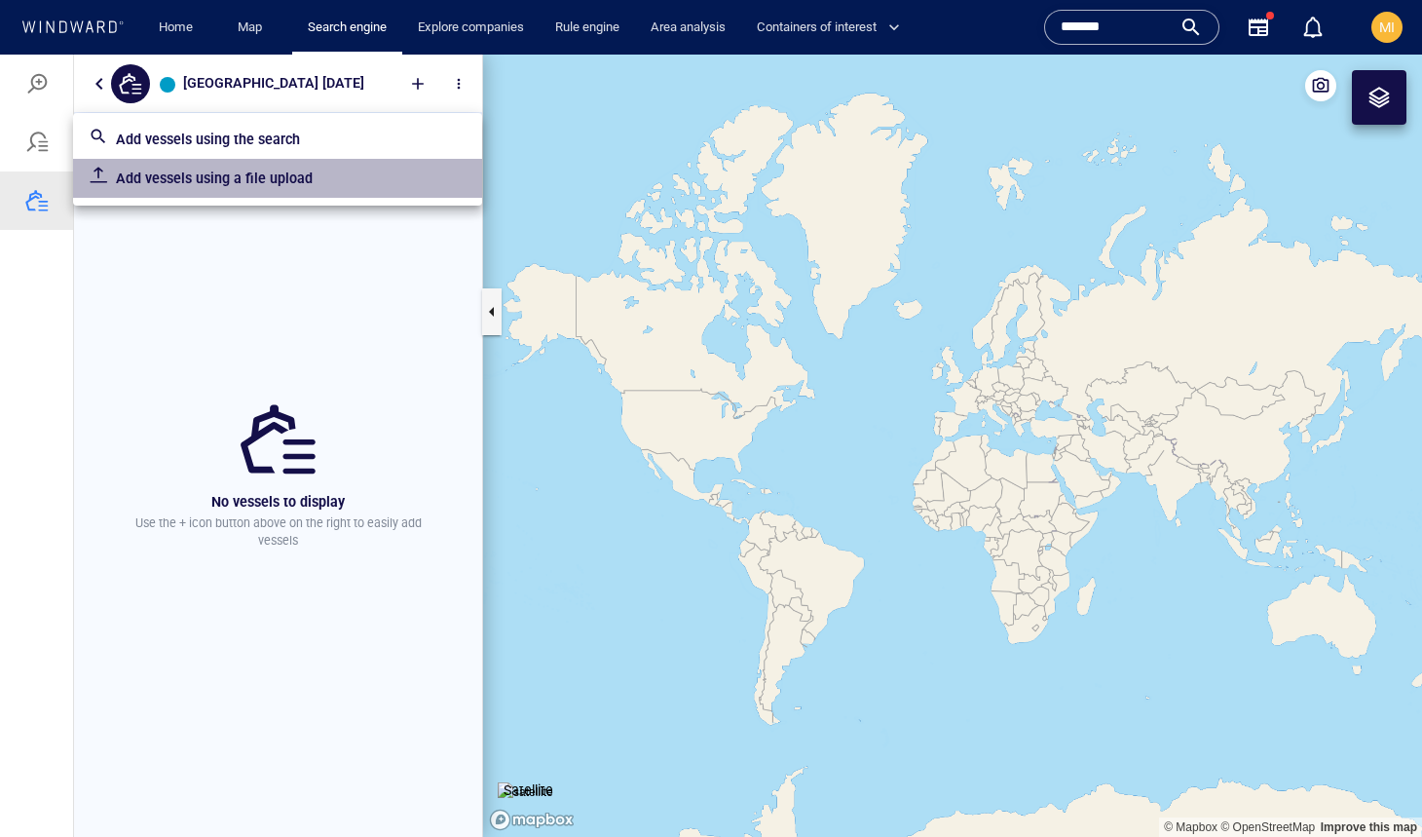
click at [297, 181] on p "Add vessels using a file upload" at bounding box center [291, 178] width 351 height 23
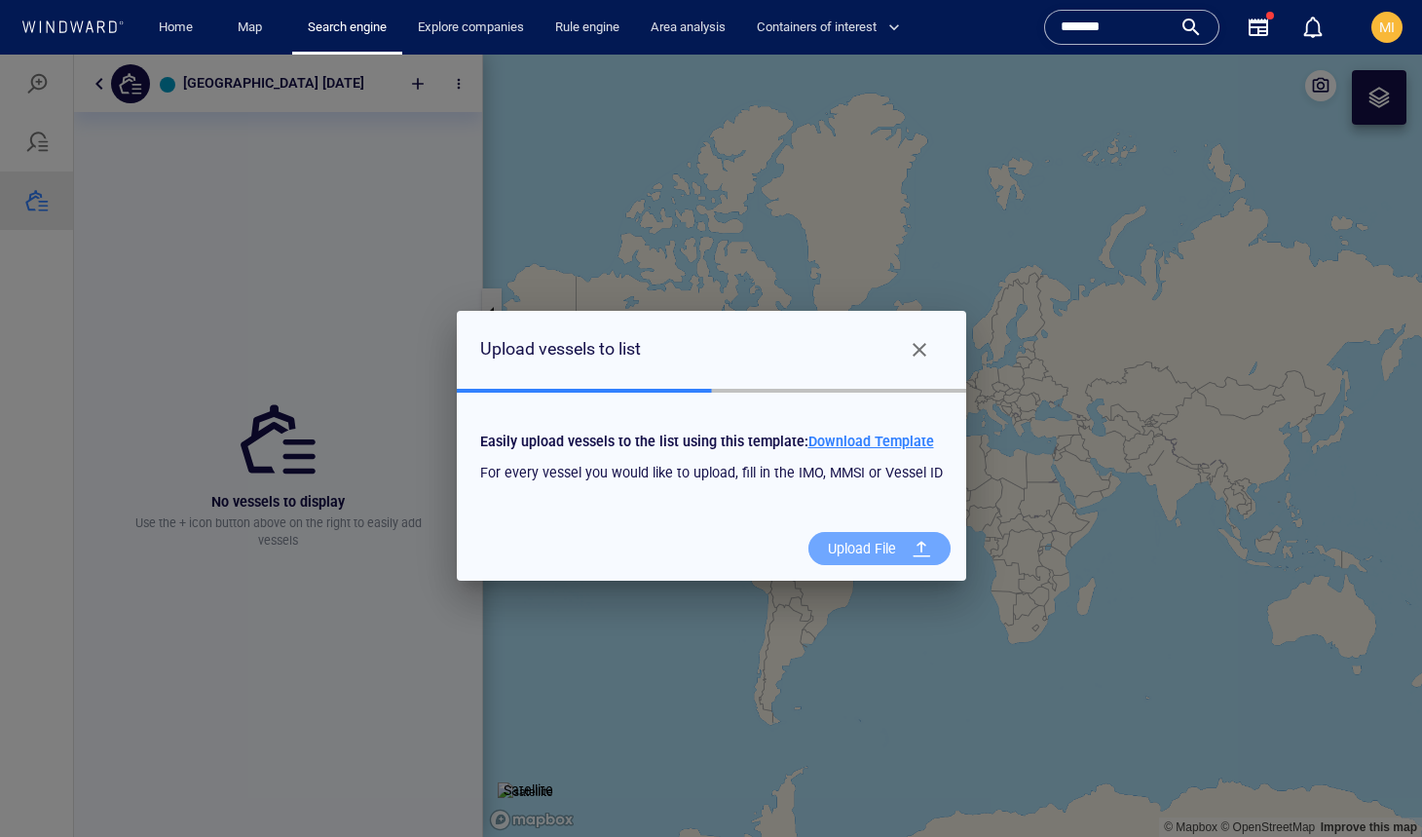
click at [866, 544] on div "Upload File" at bounding box center [862, 549] width 84 height 40
click at [0, 55] on input "Upload File" at bounding box center [0, 55] width 0 height 0
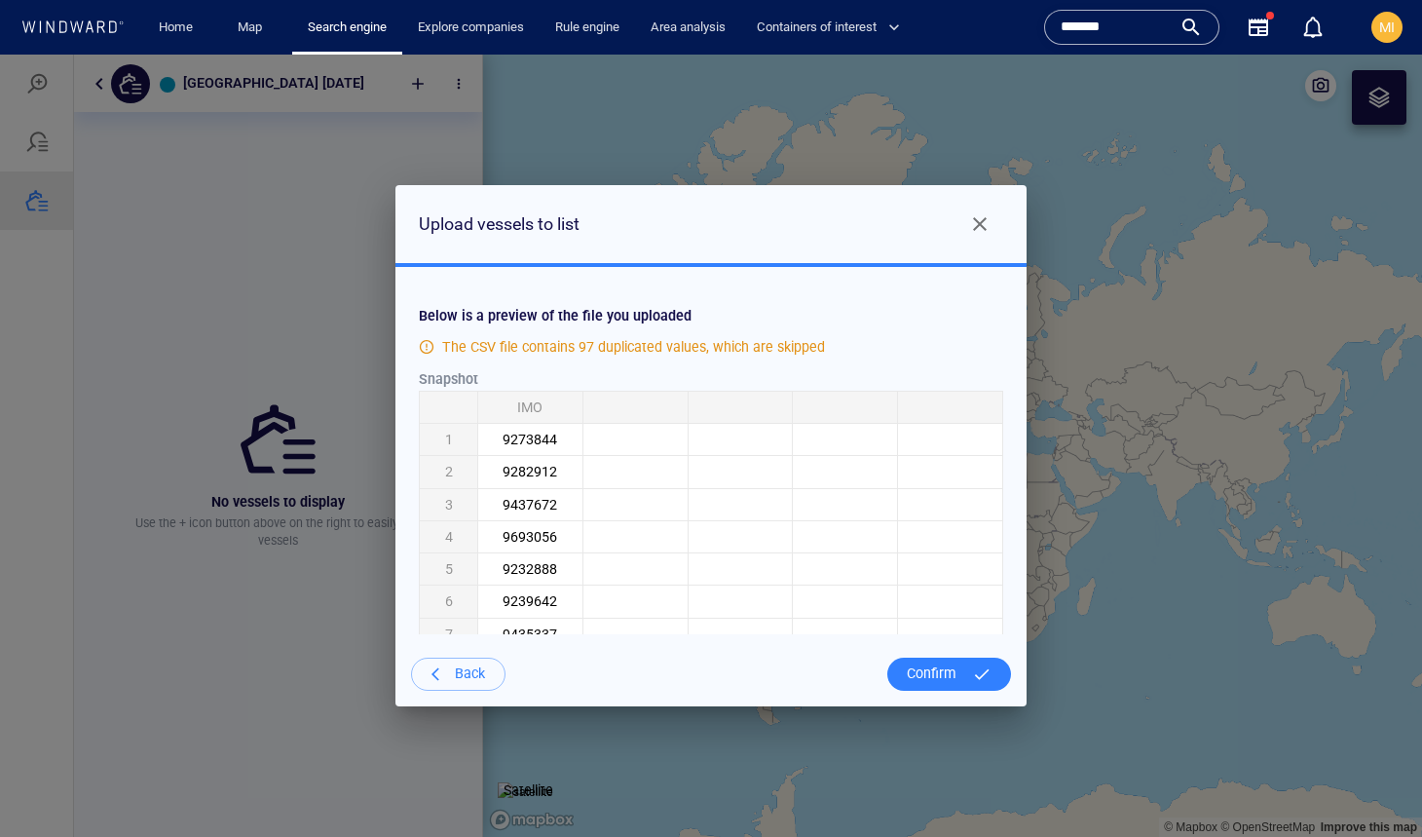
click at [945, 673] on div "Confirm" at bounding box center [931, 674] width 65 height 40
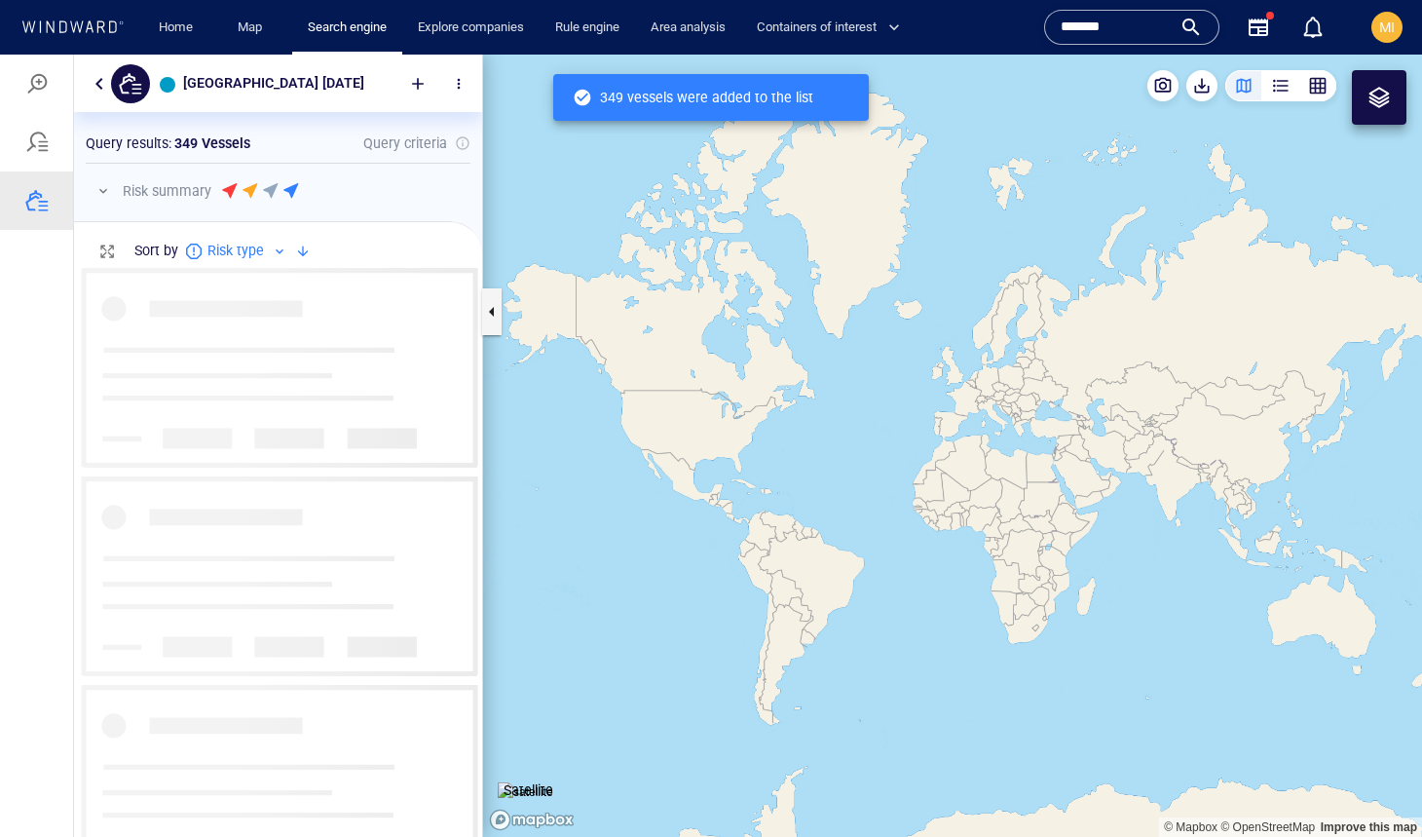
scroll to position [568, 408]
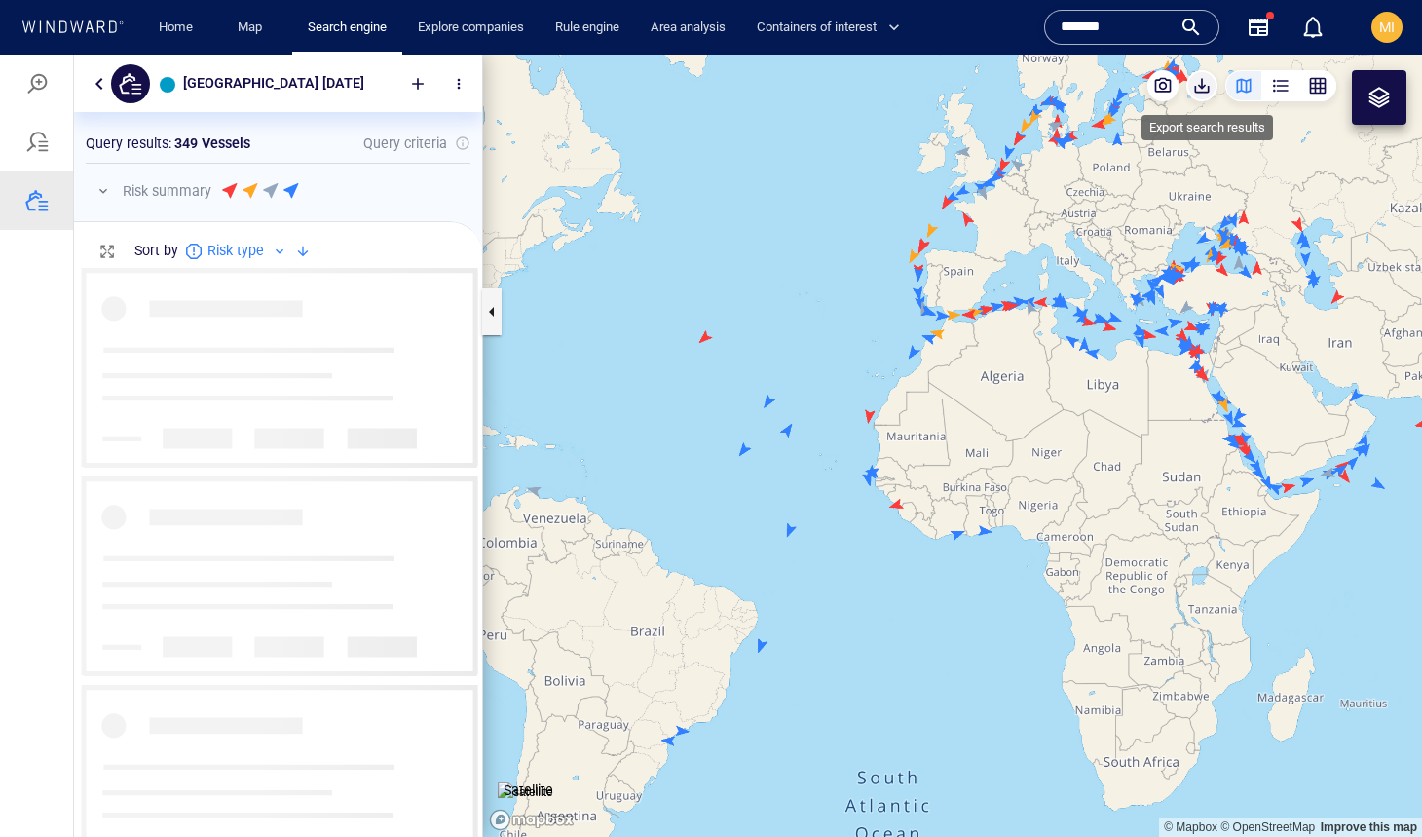
click at [1204, 90] on span "button" at bounding box center [1201, 85] width 19 height 19
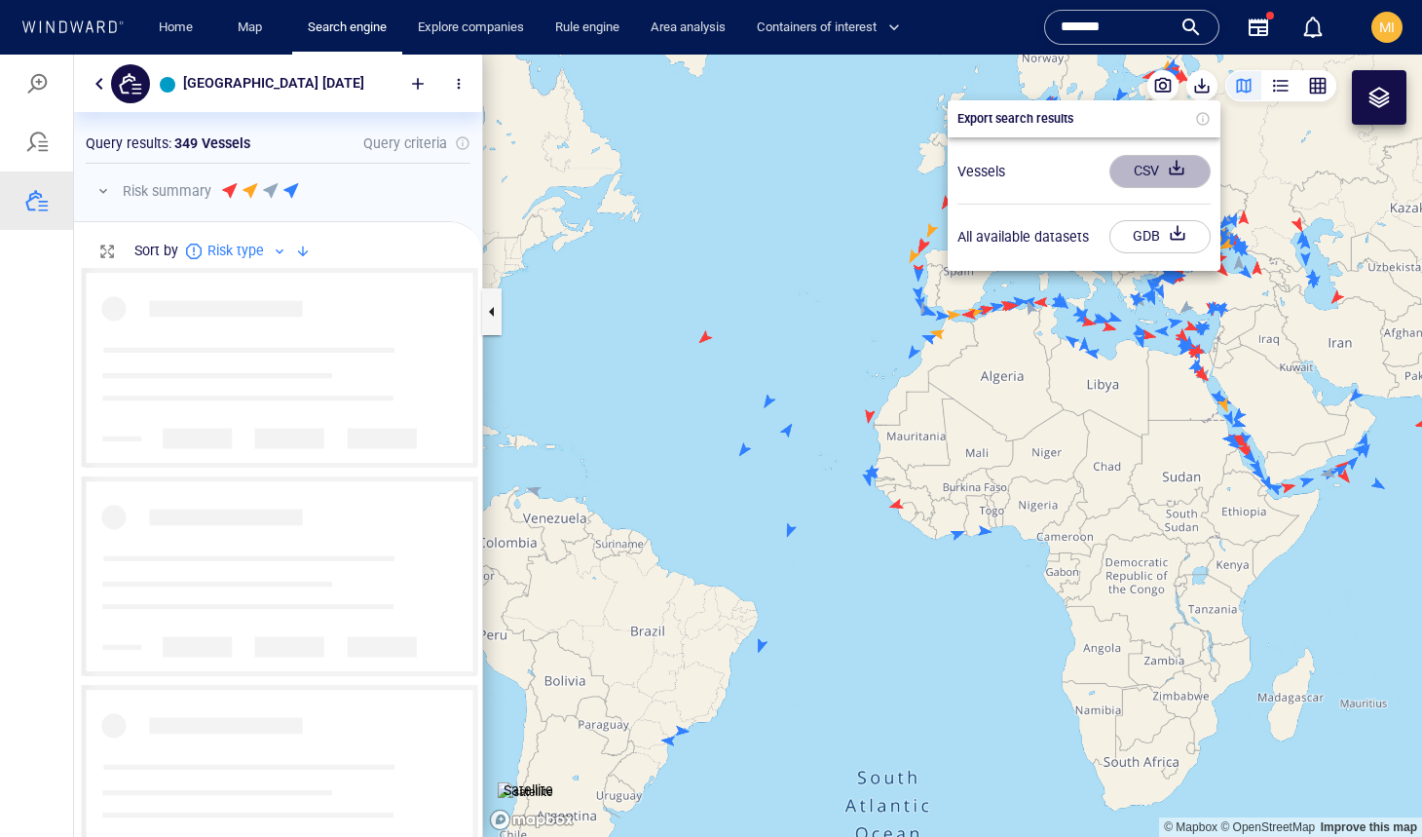
click at [1146, 172] on div "CSV" at bounding box center [1146, 171] width 33 height 32
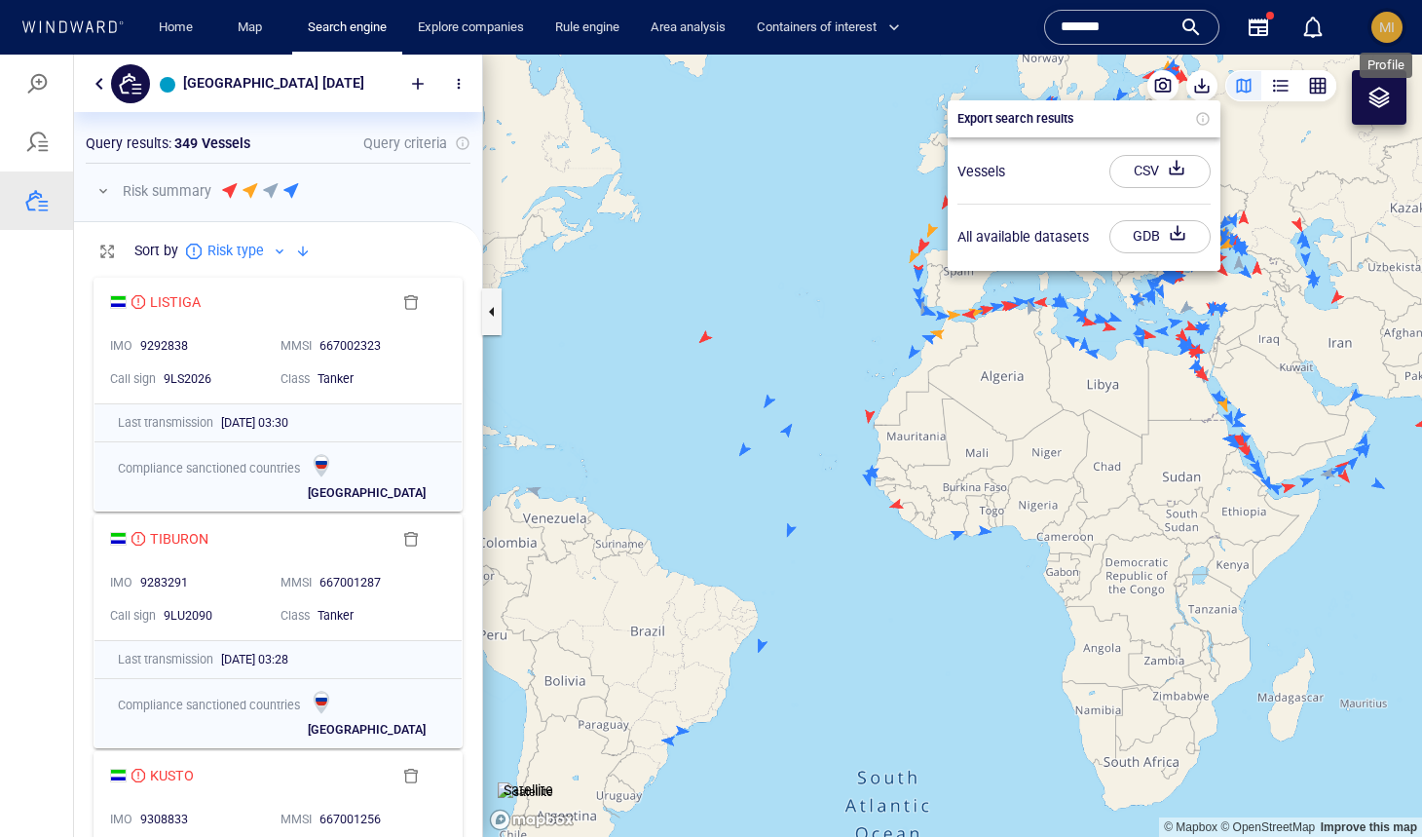
click at [1386, 27] on span "MI" at bounding box center [1387, 27] width 16 height 16
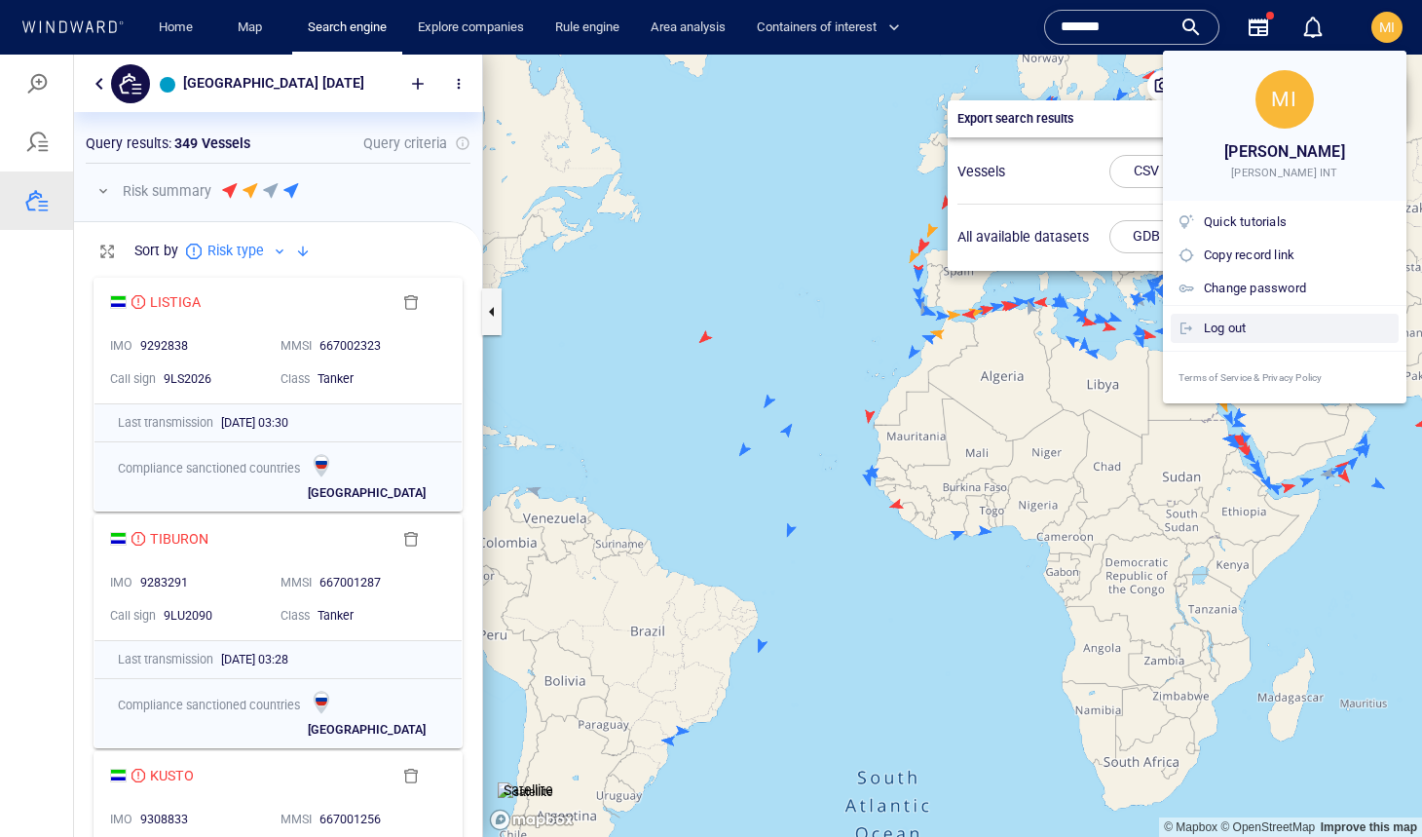
click at [1282, 324] on div "Log out" at bounding box center [1297, 328] width 187 height 21
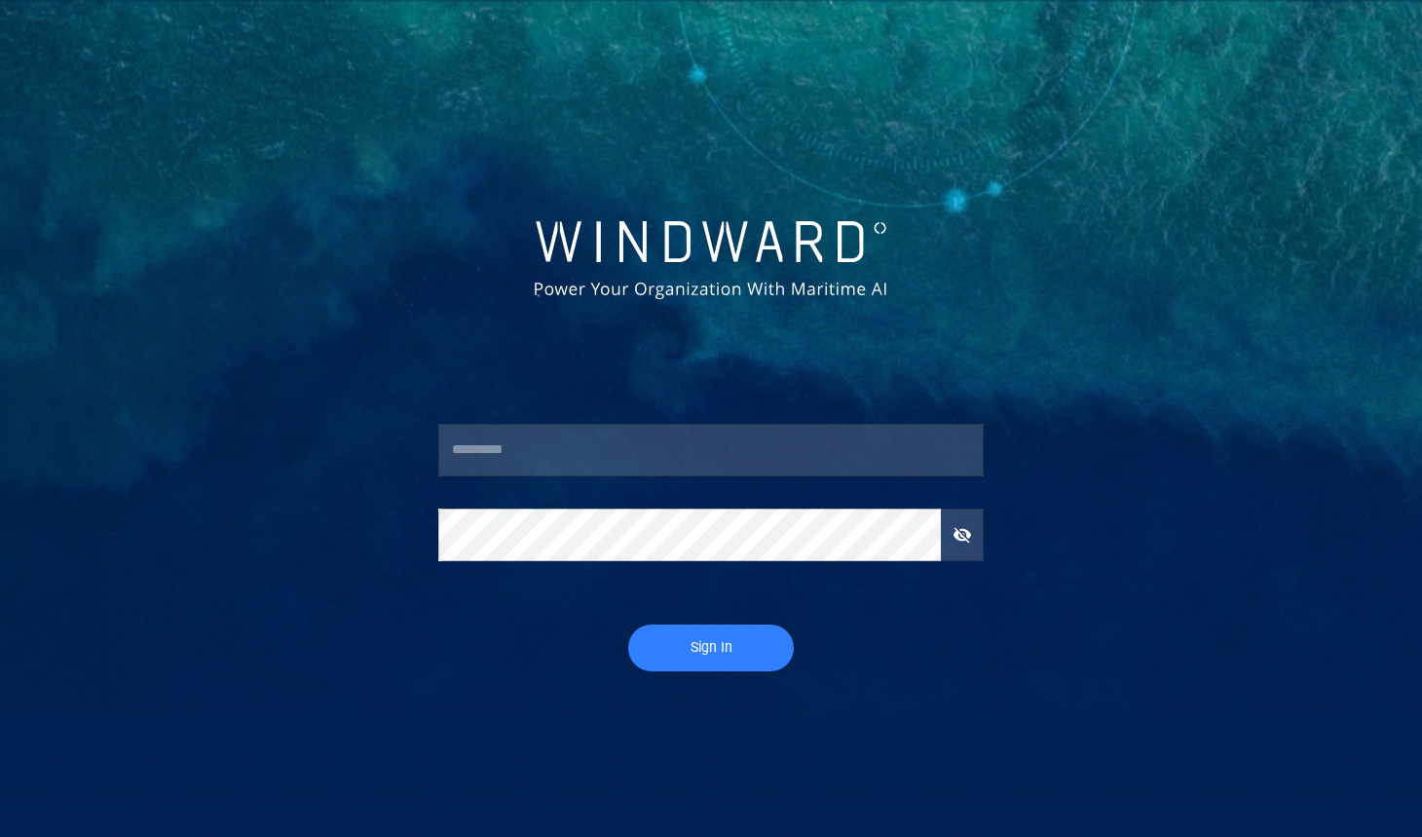
type input "**********"
click at [707, 645] on span "Sign In" at bounding box center [711, 647] width 127 height 24
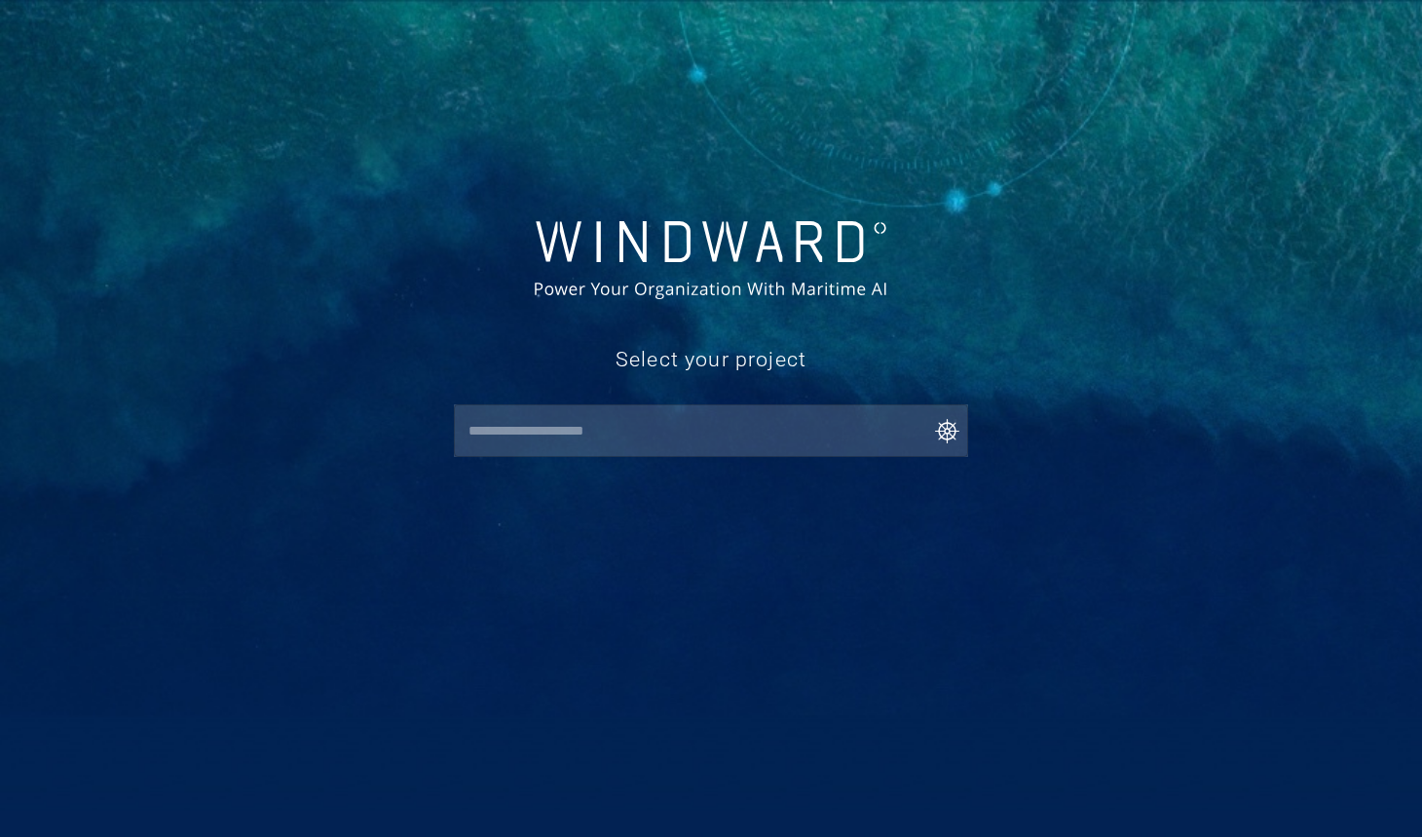
click at [639, 437] on input "text" at bounding box center [716, 430] width 506 height 35
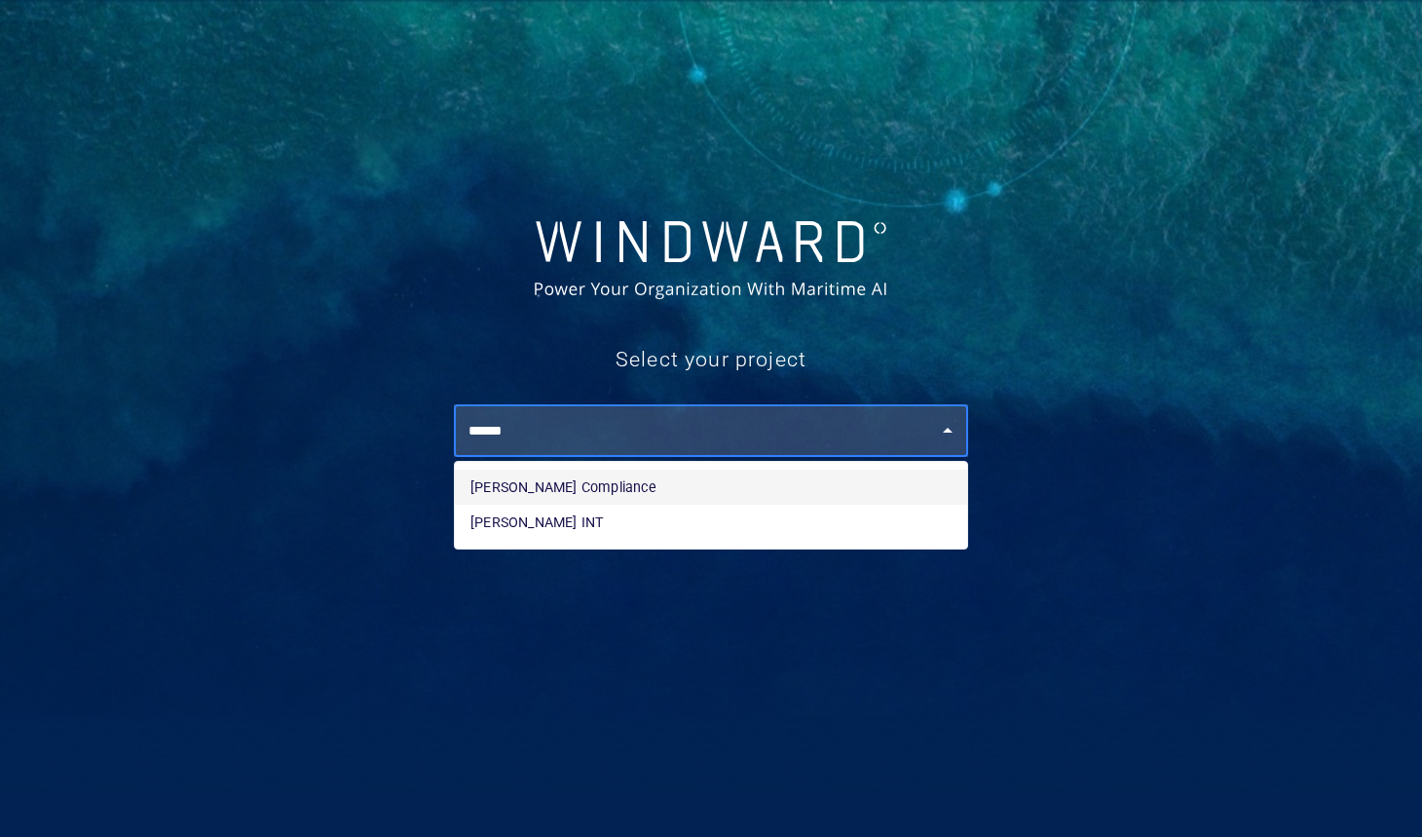
click at [635, 485] on li "[PERSON_NAME] Compliance" at bounding box center [711, 486] width 512 height 35
type input "**********"
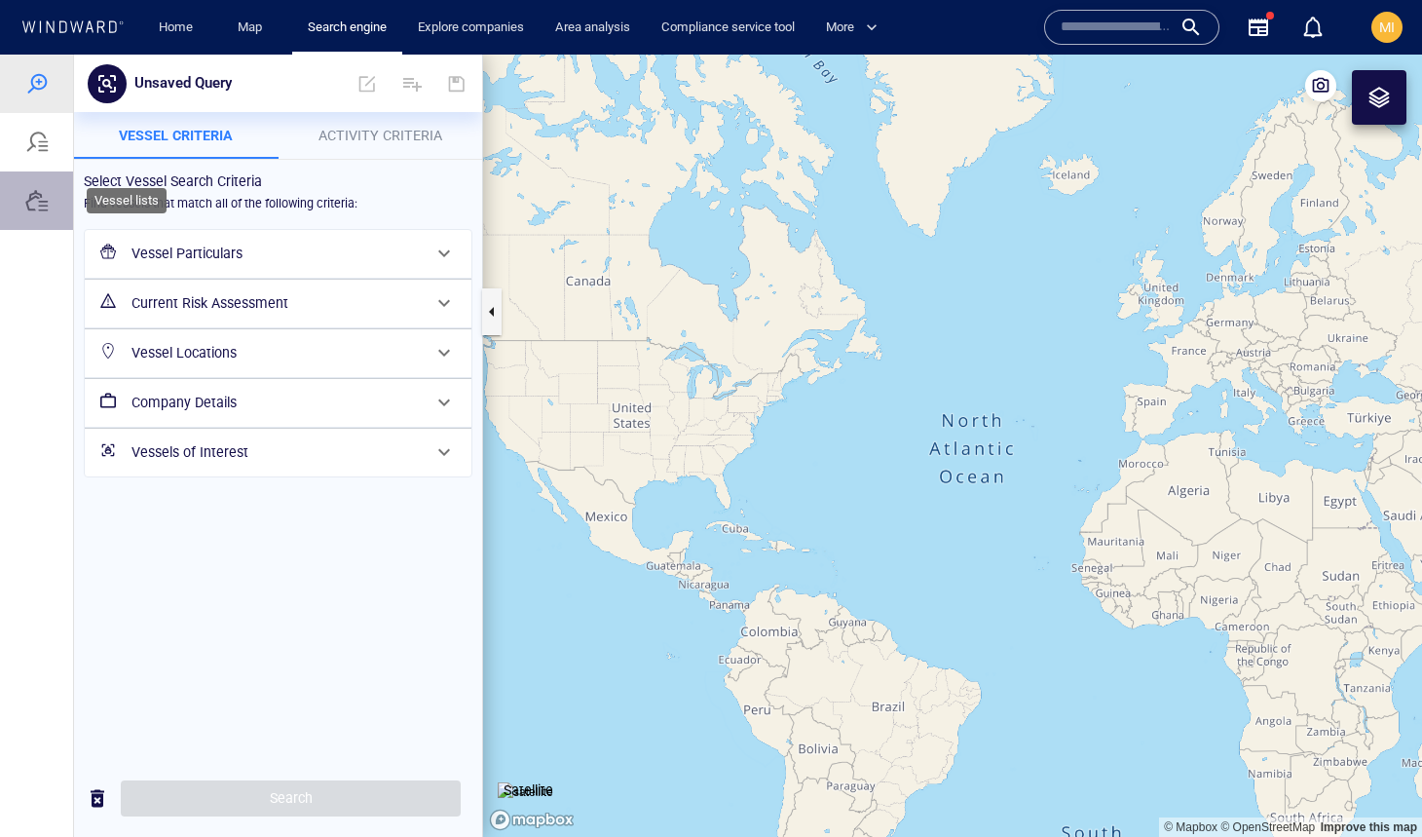
click at [38, 203] on div at bounding box center [36, 200] width 23 height 23
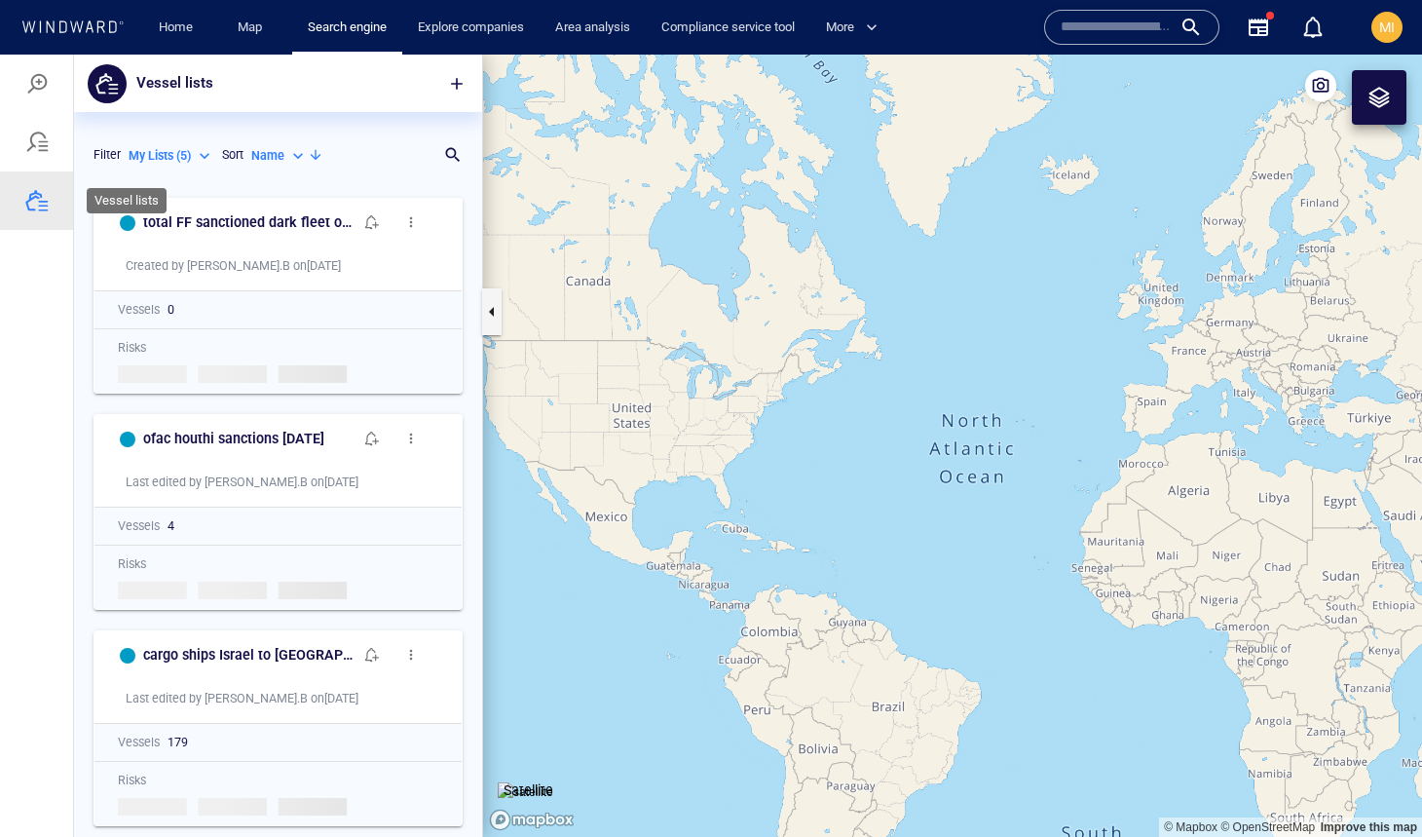
scroll to position [649, 408]
click at [1383, 30] on span "MI" at bounding box center [1387, 27] width 16 height 16
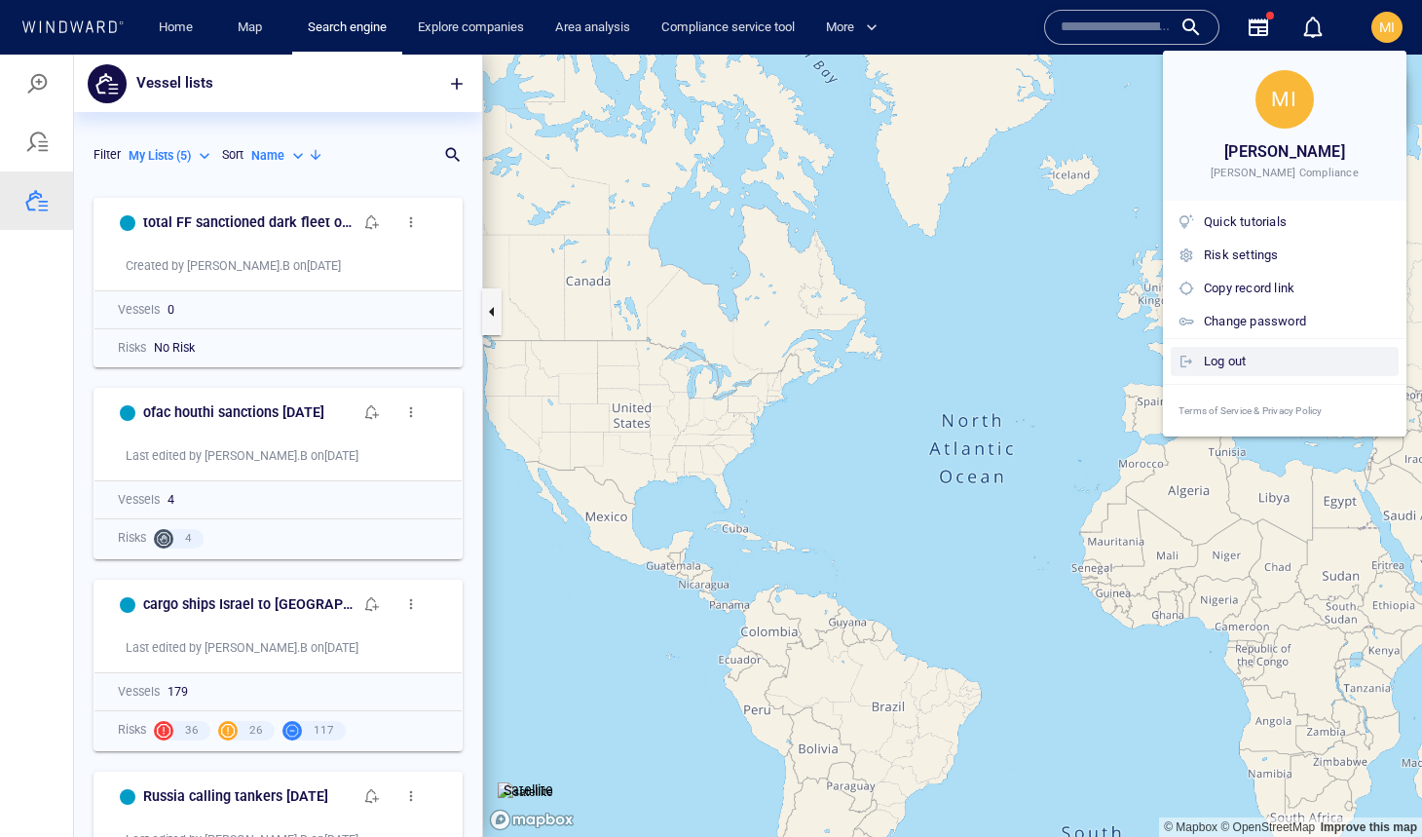
click at [1258, 363] on div "Log out" at bounding box center [1297, 361] width 187 height 21
